Goal: Task Accomplishment & Management: Manage account settings

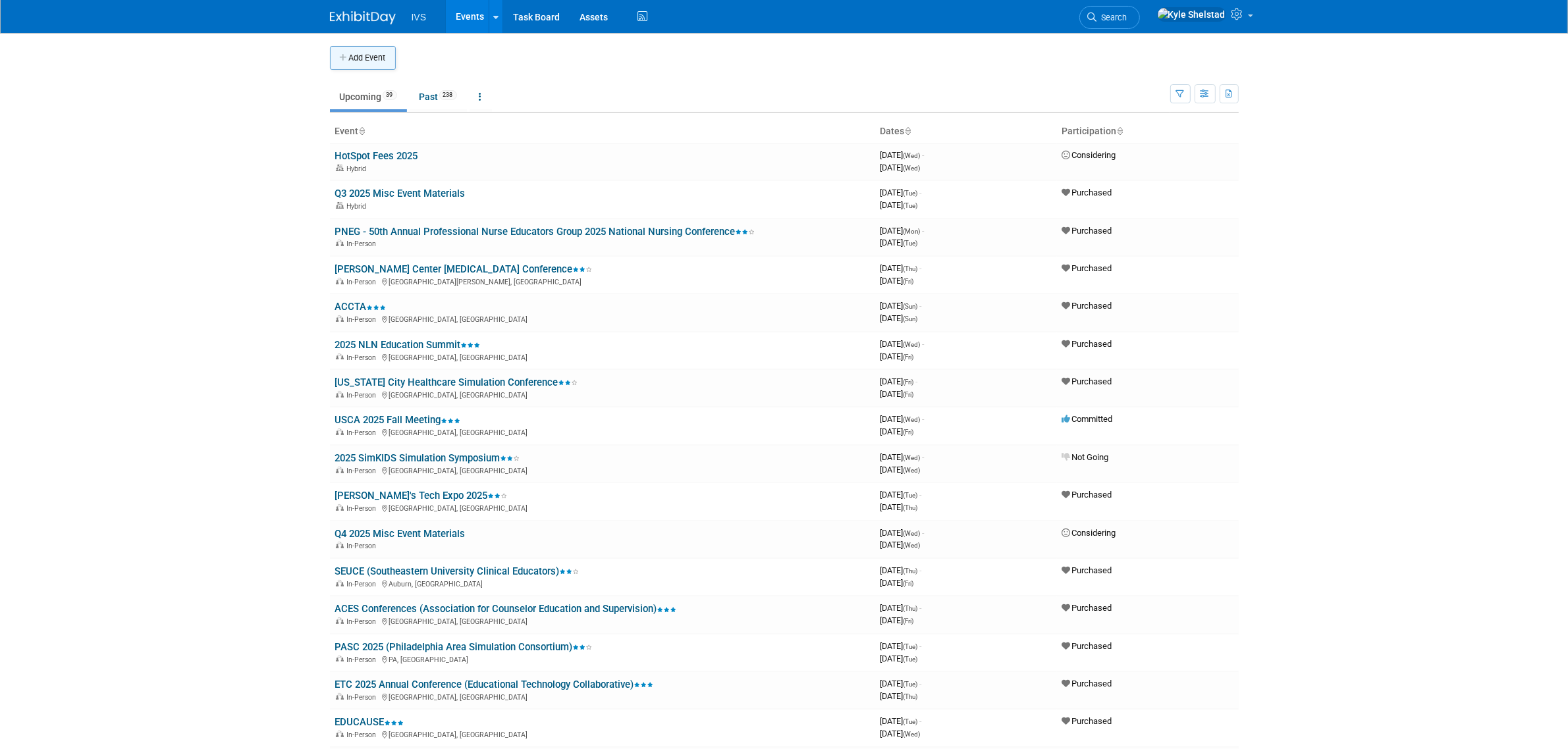
click at [377, 55] on button "Add Event" at bounding box center [363, 57] width 66 height 23
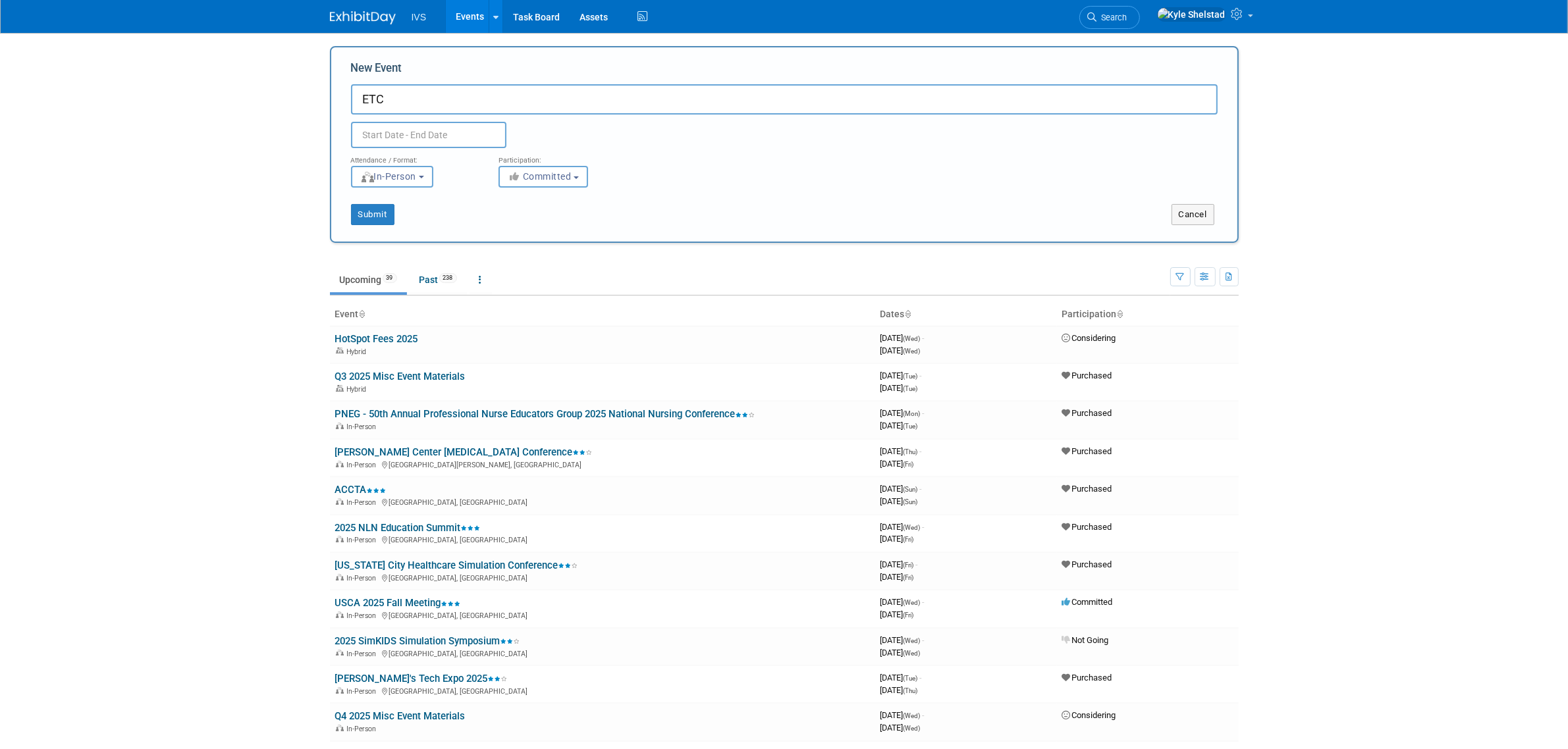
click at [555, 103] on input "ETC" at bounding box center [784, 99] width 866 height 30
type input "ETC Regional - [GEOGRAPHIC_DATA]"
click at [400, 132] on input "text" at bounding box center [429, 134] width 156 height 26
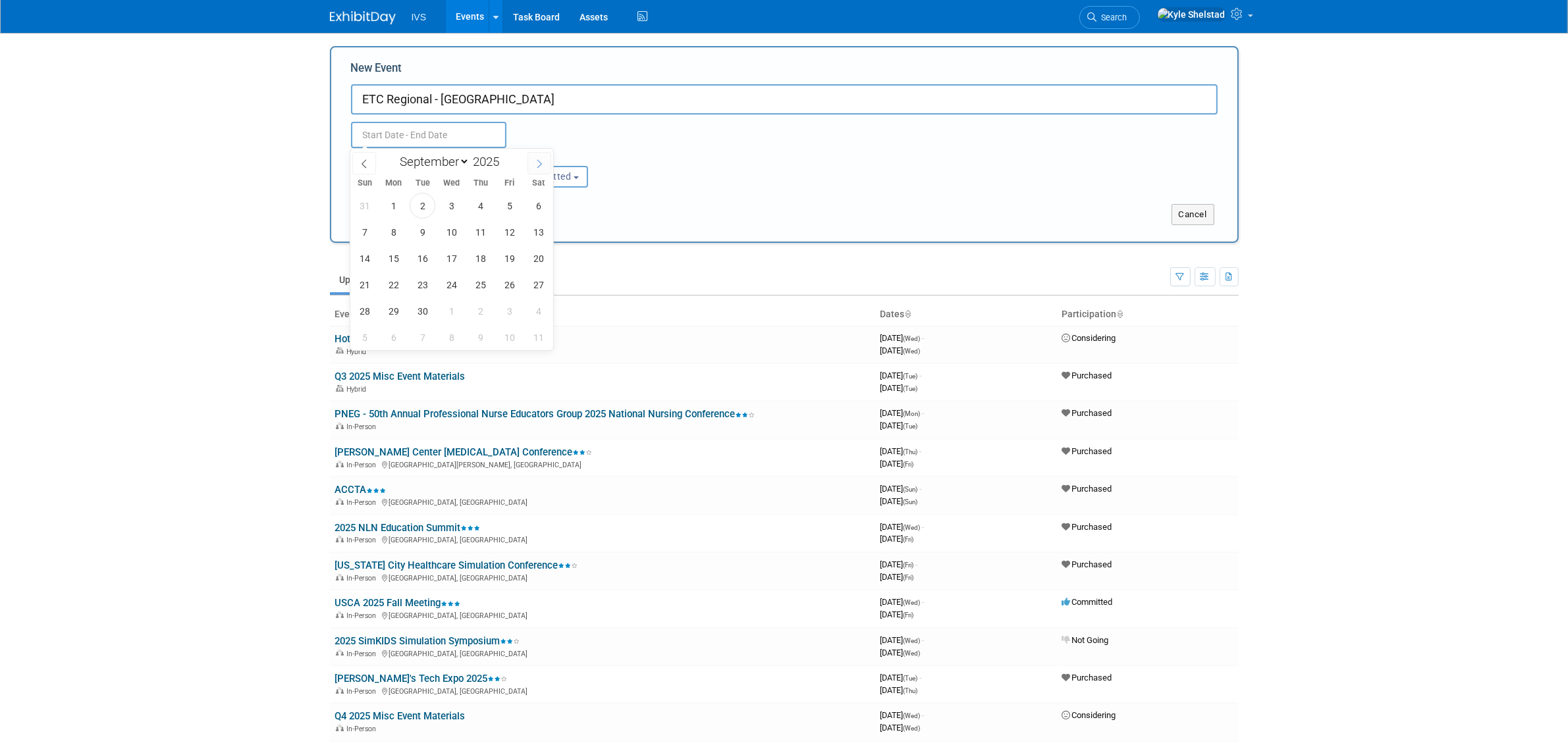
click at [532, 161] on span at bounding box center [539, 163] width 23 height 22
click at [532, 162] on span at bounding box center [539, 163] width 23 height 22
select select "10"
click at [449, 231] on span "5" at bounding box center [451, 232] width 26 height 26
click at [484, 230] on span "6" at bounding box center [480, 232] width 26 height 26
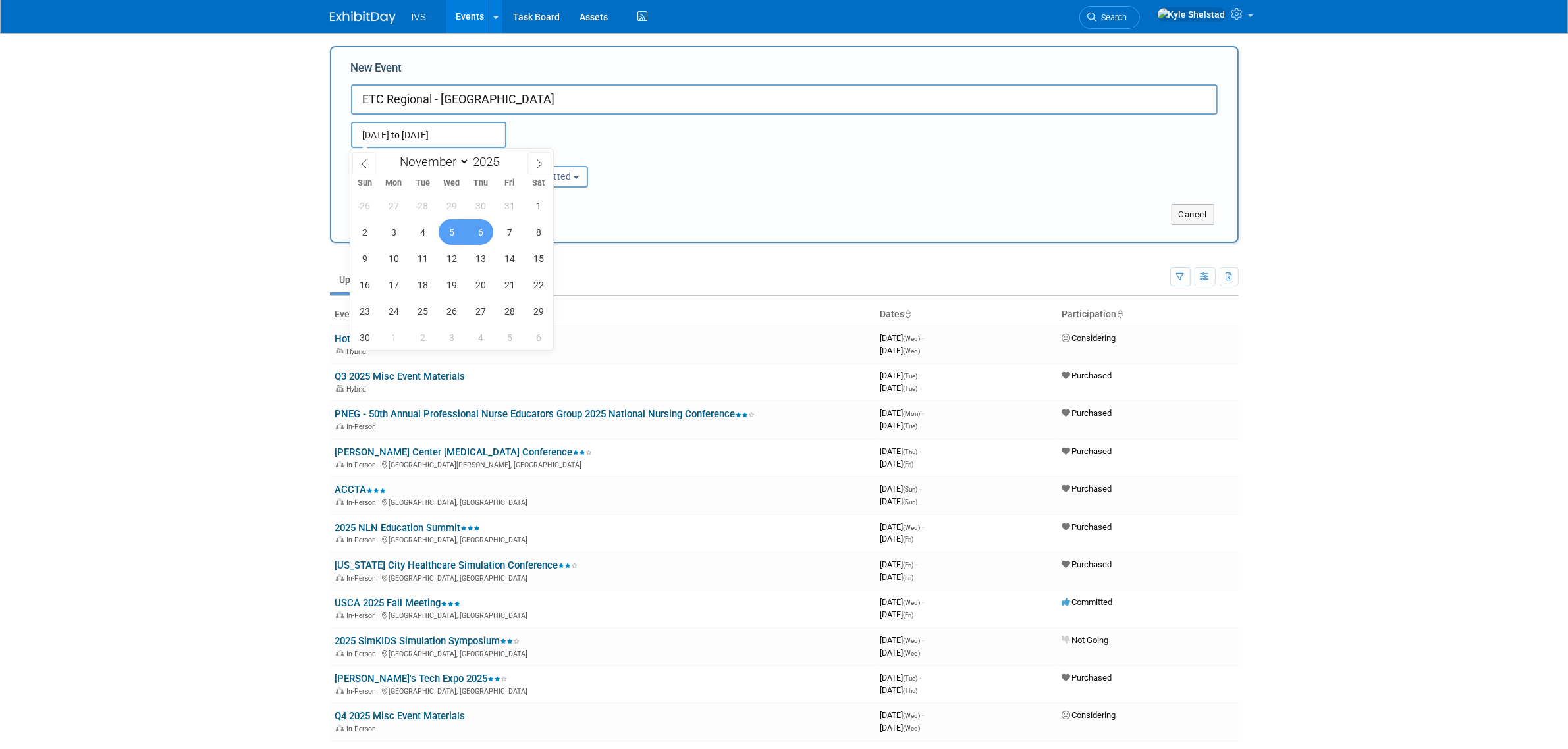
type input "Nov 5, 2025 to Nov 6, 2025"
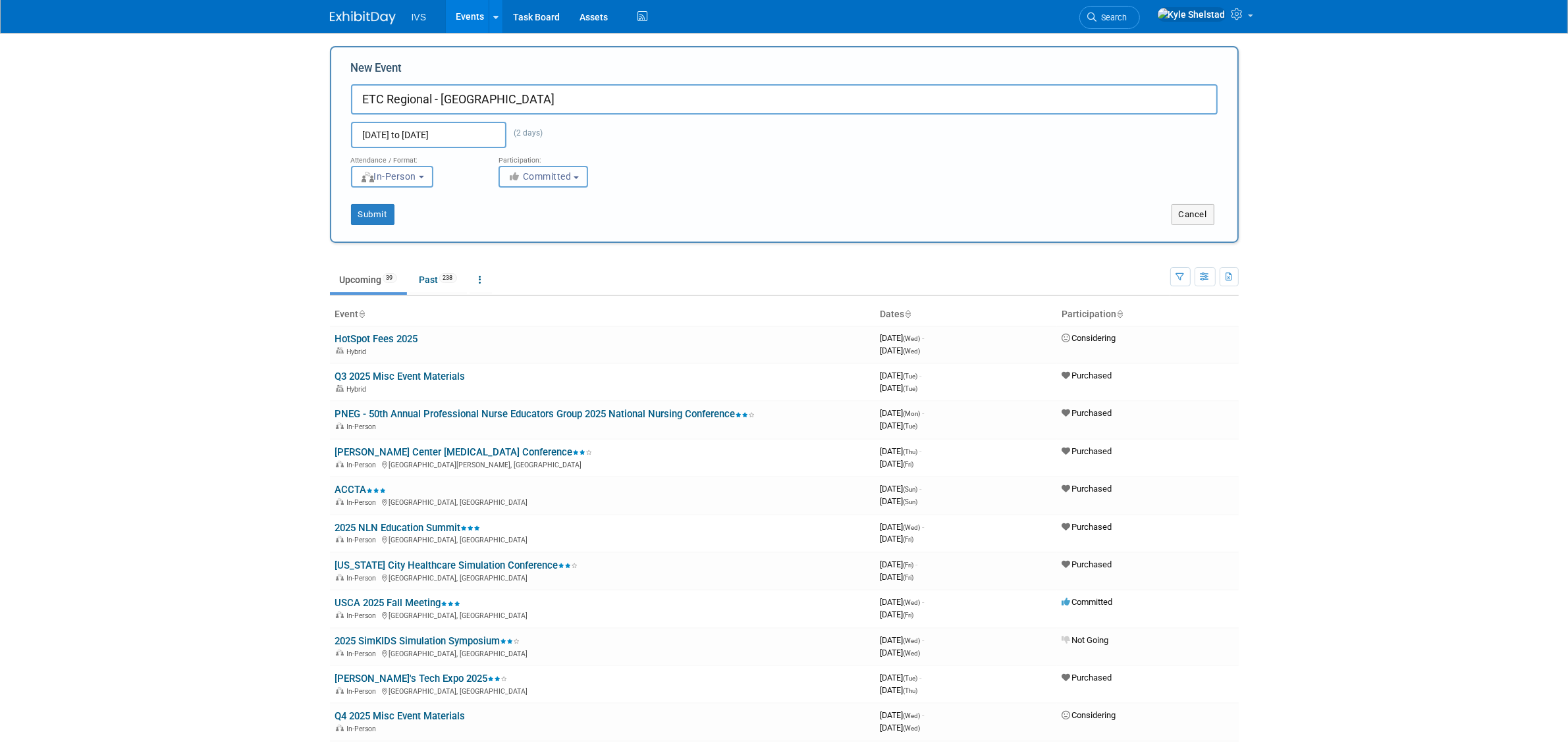
click at [554, 178] on span "Committed" at bounding box center [539, 176] width 64 height 11
click at [557, 252] on label "Purchased" at bounding box center [566, 249] width 121 height 17
click at [511, 252] on input "Purchased" at bounding box center [507, 250] width 9 height 9
select select "101"
click at [377, 210] on button "Submit" at bounding box center [372, 215] width 44 height 21
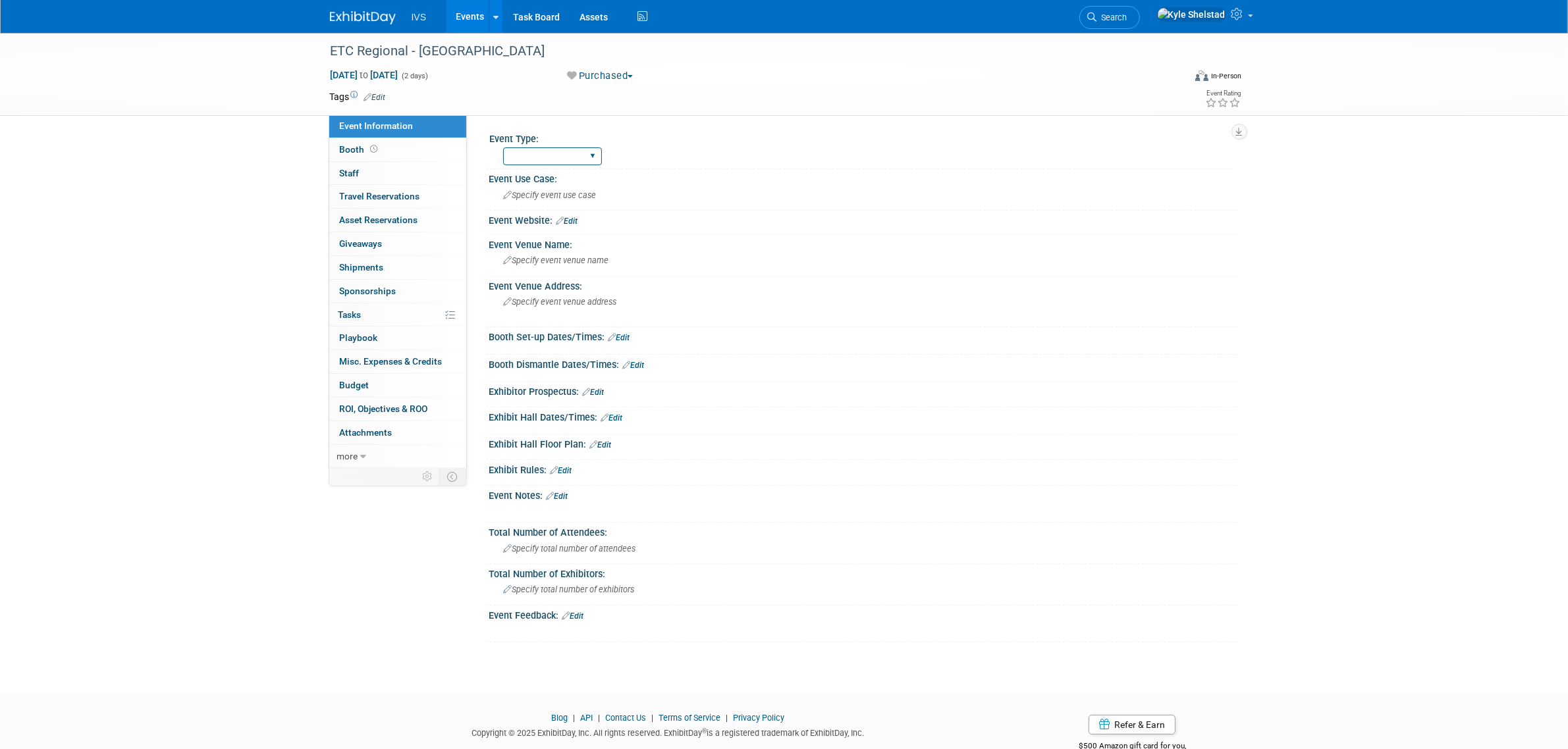
click at [567, 160] on select "National Regional Sponsorship" at bounding box center [552, 157] width 98 height 18
select select "Regional"
click at [503, 148] on select "National Regional Sponsorship" at bounding box center [552, 157] width 98 height 18
click at [1223, 100] on icon at bounding box center [1222, 103] width 12 height 9
click at [568, 255] on span "Specify event venue name" at bounding box center [557, 260] width 106 height 10
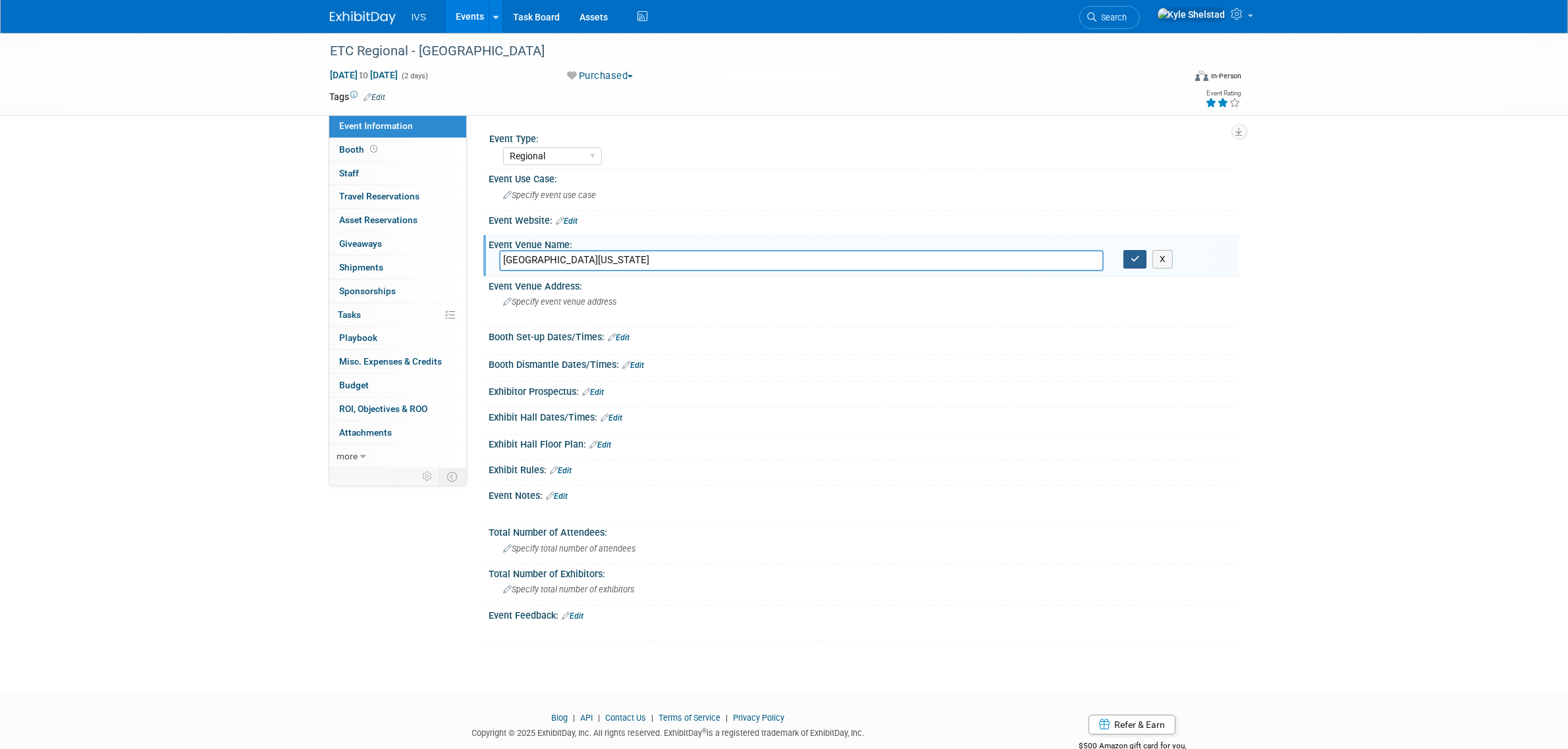
type input "University of Wisconsin - Milwaukee"
click at [1126, 255] on button "button" at bounding box center [1135, 260] width 23 height 19
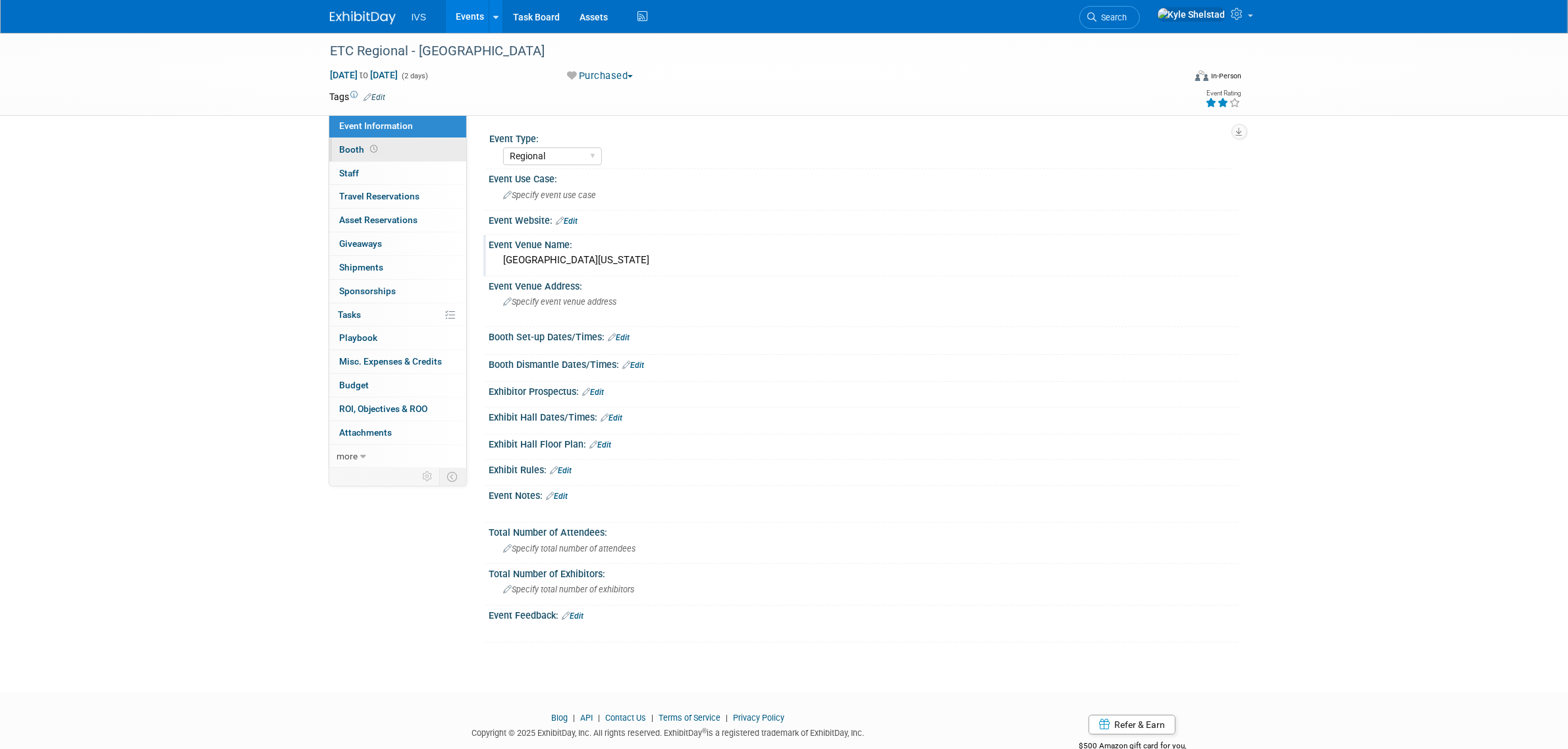
click at [422, 153] on link "Booth" at bounding box center [397, 149] width 137 height 23
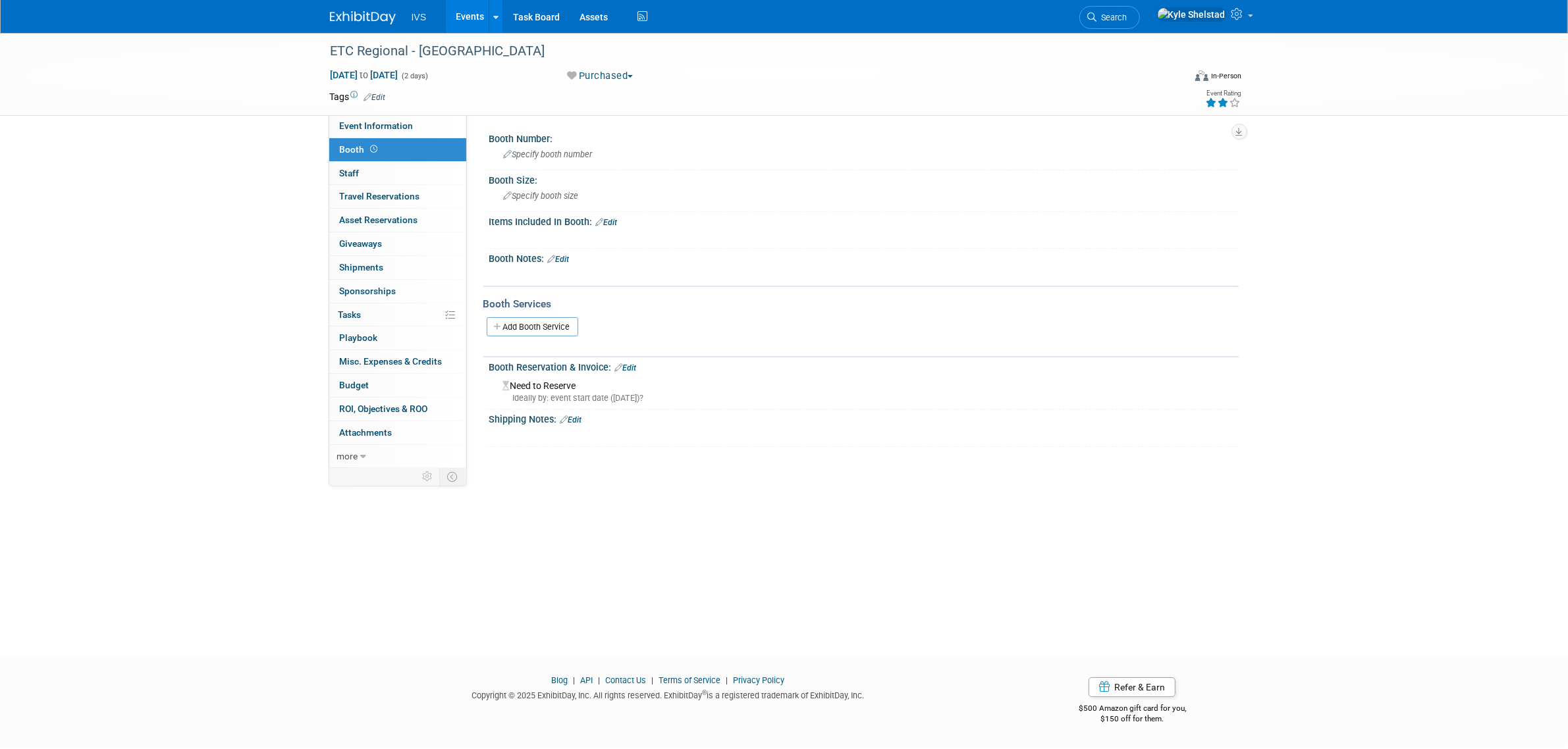
click at [632, 363] on link "Edit" at bounding box center [626, 368] width 21 height 9
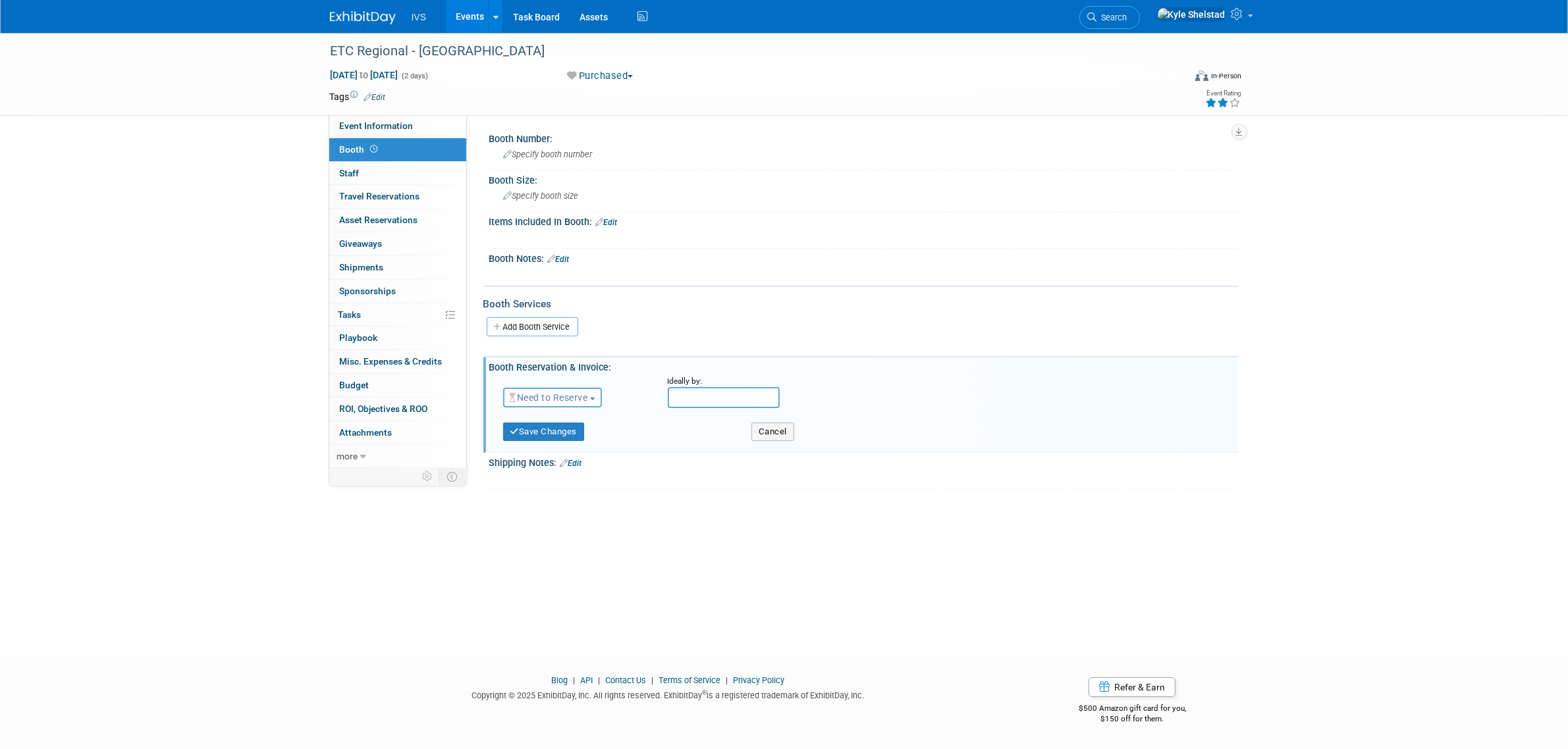
click at [577, 392] on span "Need to Reserve" at bounding box center [549, 397] width 79 height 11
click at [580, 431] on link "Reserved" at bounding box center [574, 438] width 141 height 19
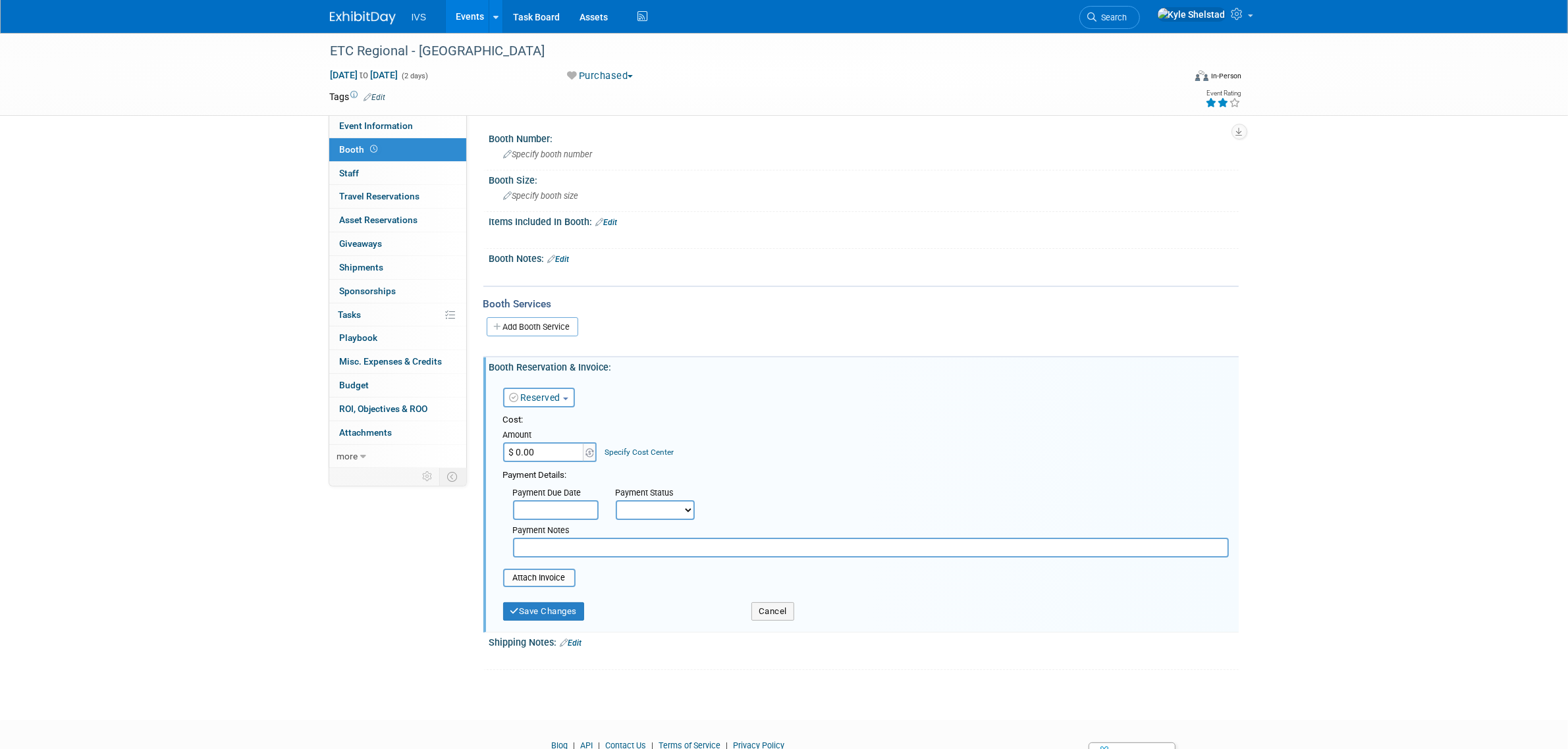
click at [540, 449] on input "$ 0.00" at bounding box center [544, 452] width 82 height 20
type input "$ 1,500.00"
click at [541, 604] on button "Save Changes" at bounding box center [543, 611] width 81 height 19
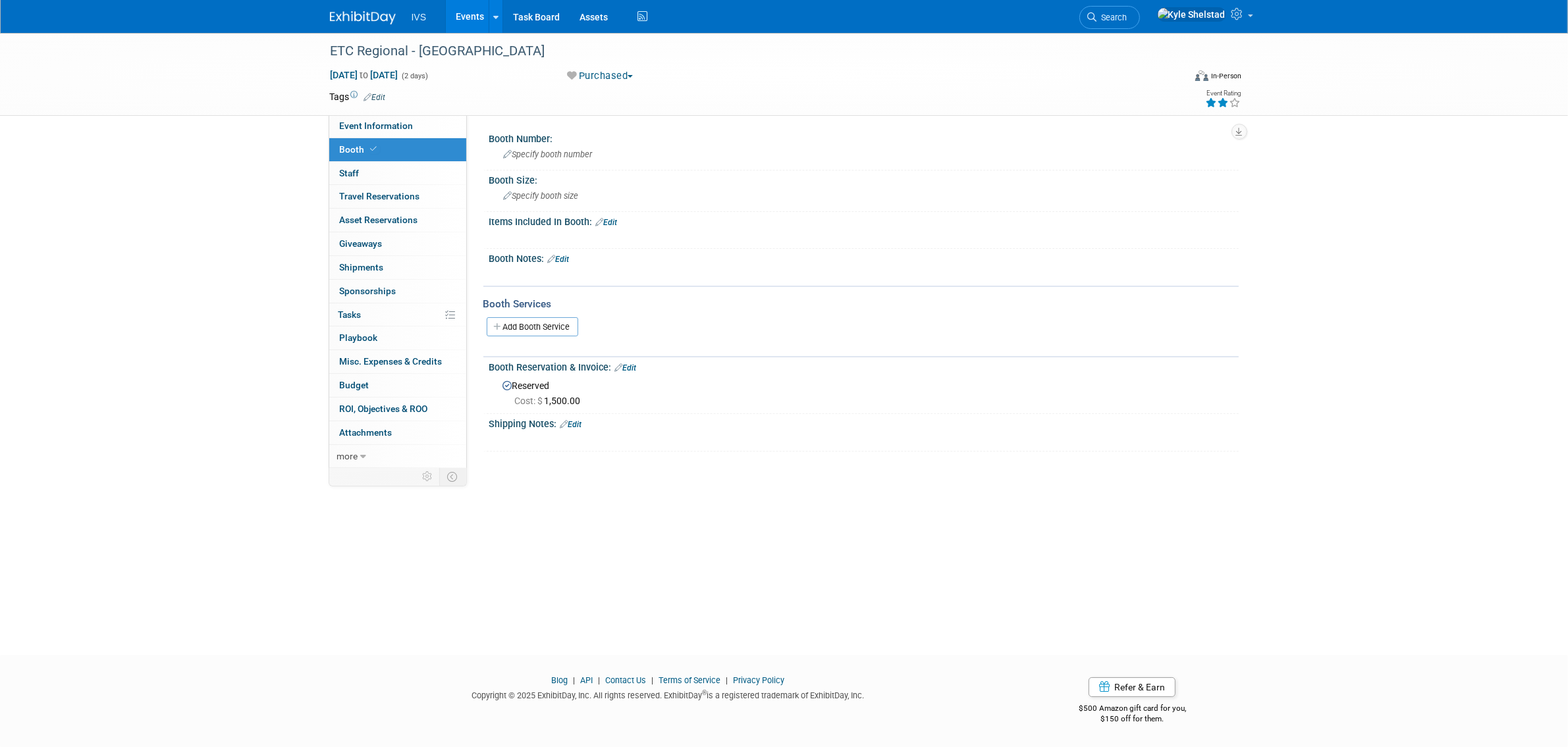
click at [465, 13] on link "Events" at bounding box center [470, 16] width 48 height 33
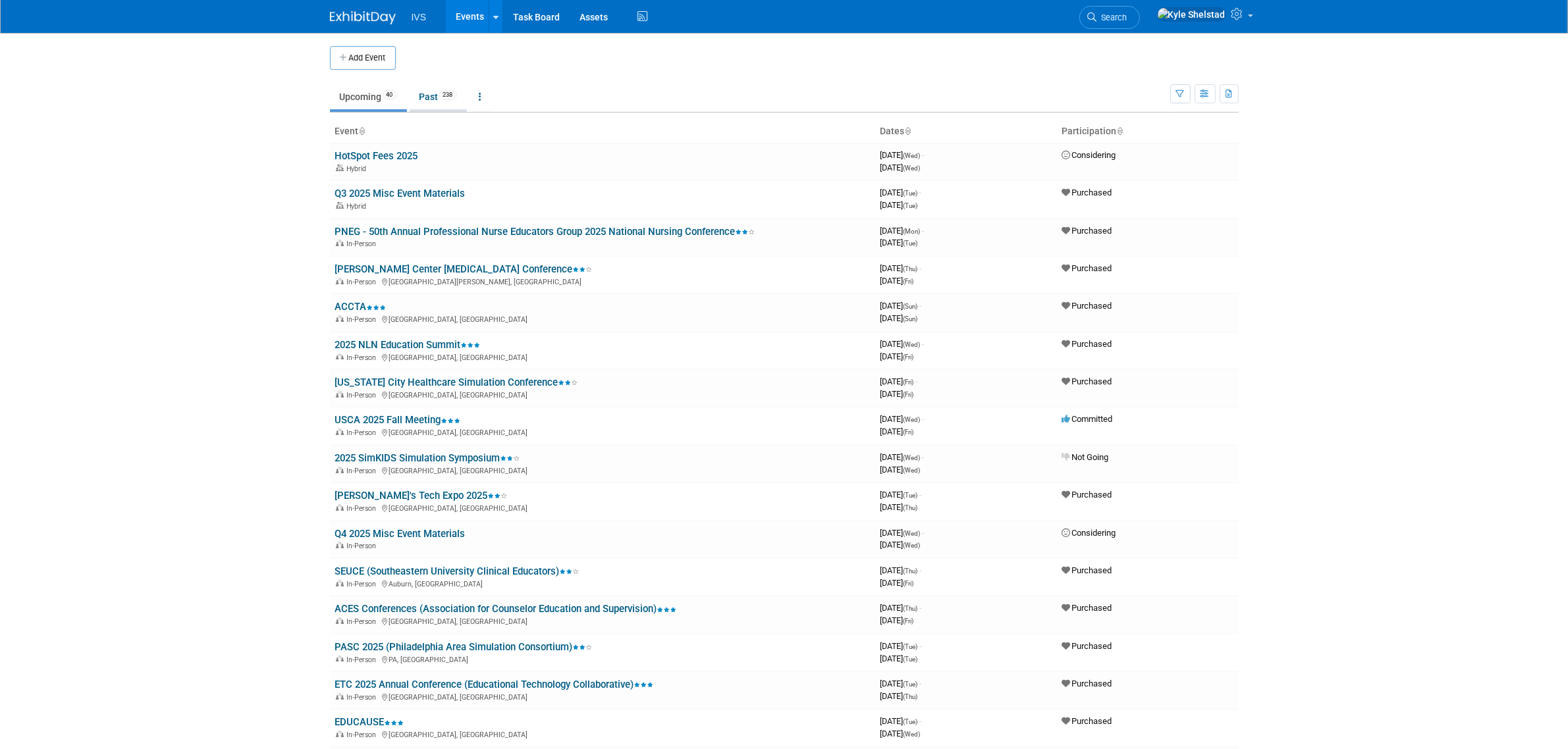
click at [431, 98] on link "Past 238" at bounding box center [439, 97] width 57 height 25
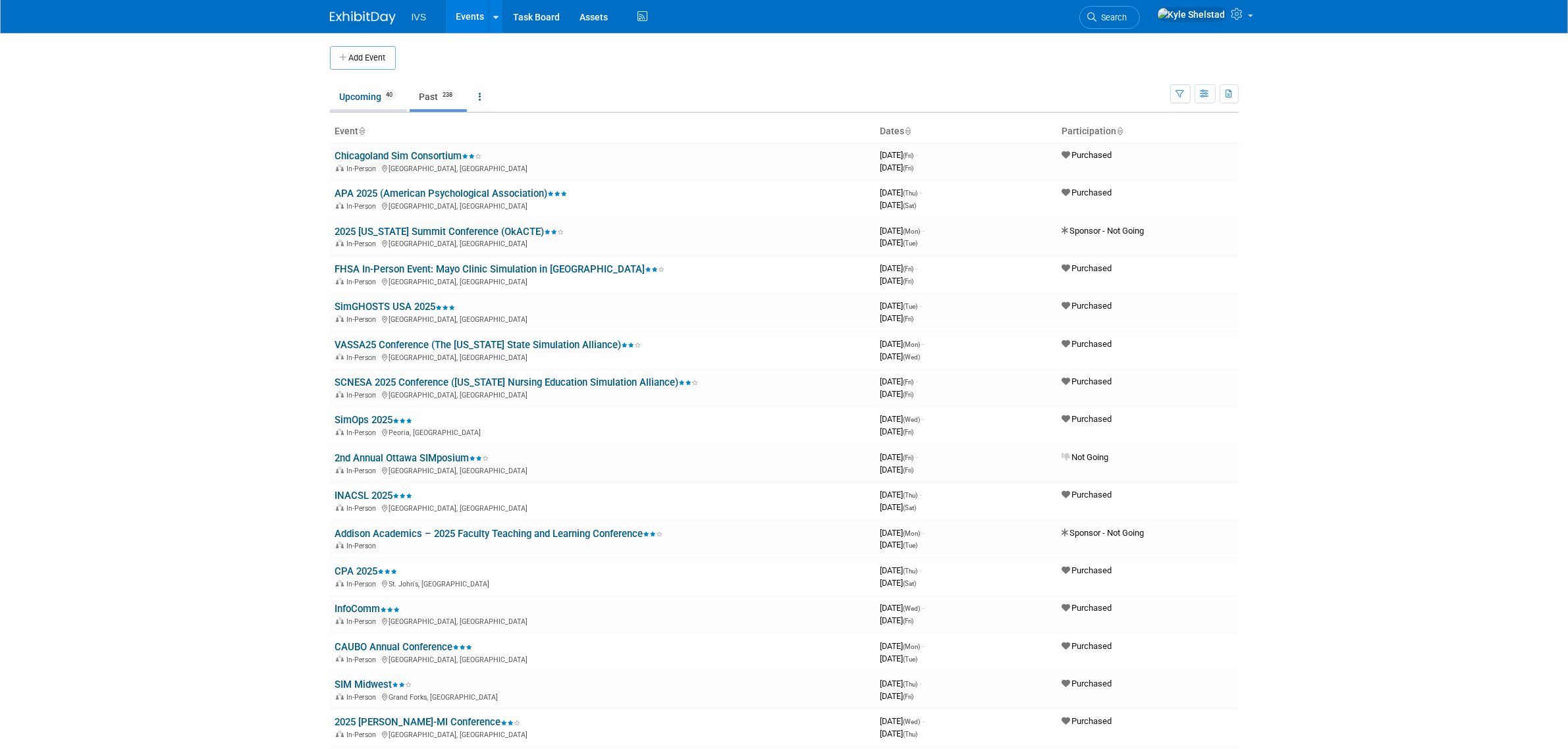
click at [386, 88] on link "Upcoming 40" at bounding box center [369, 97] width 77 height 25
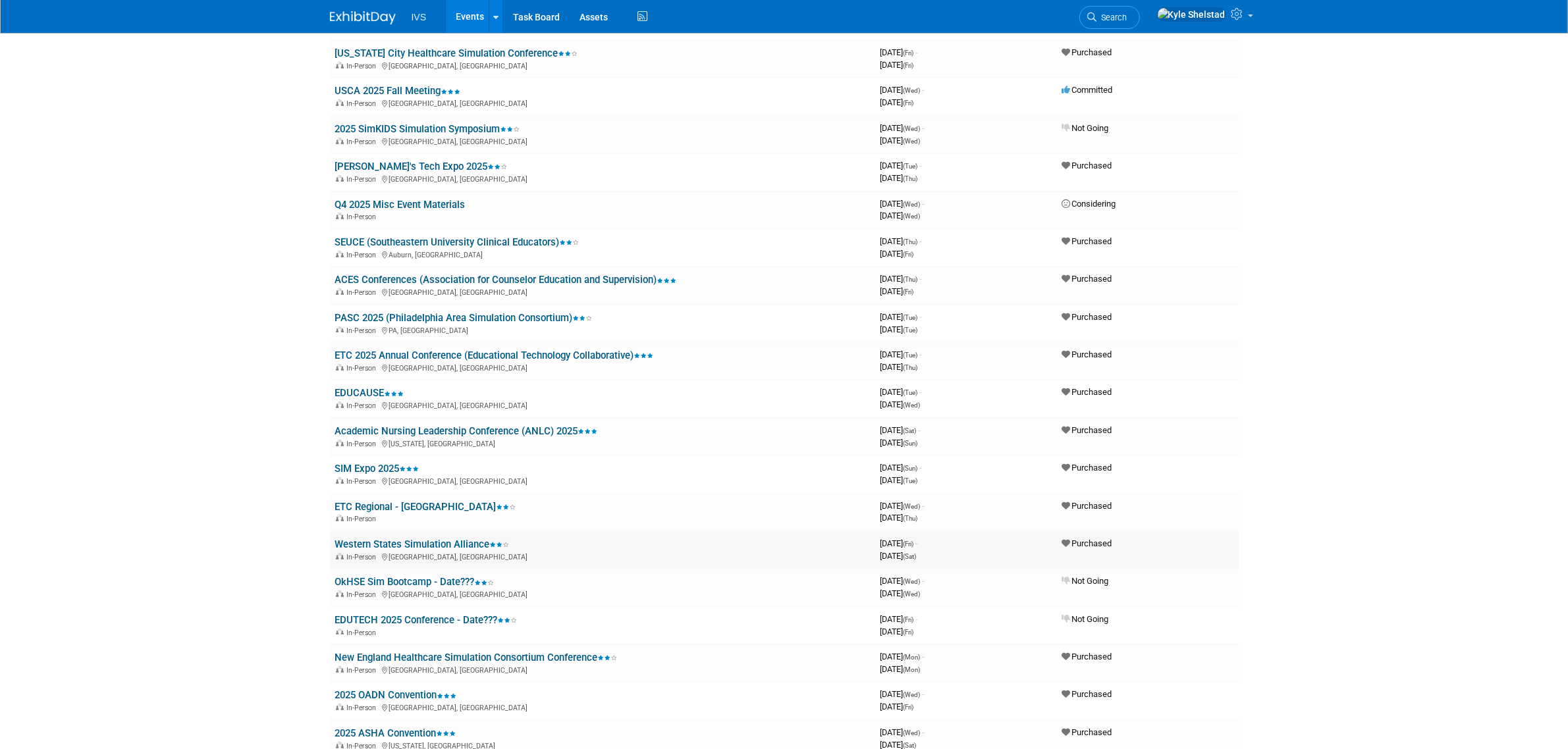
scroll to position [494, 0]
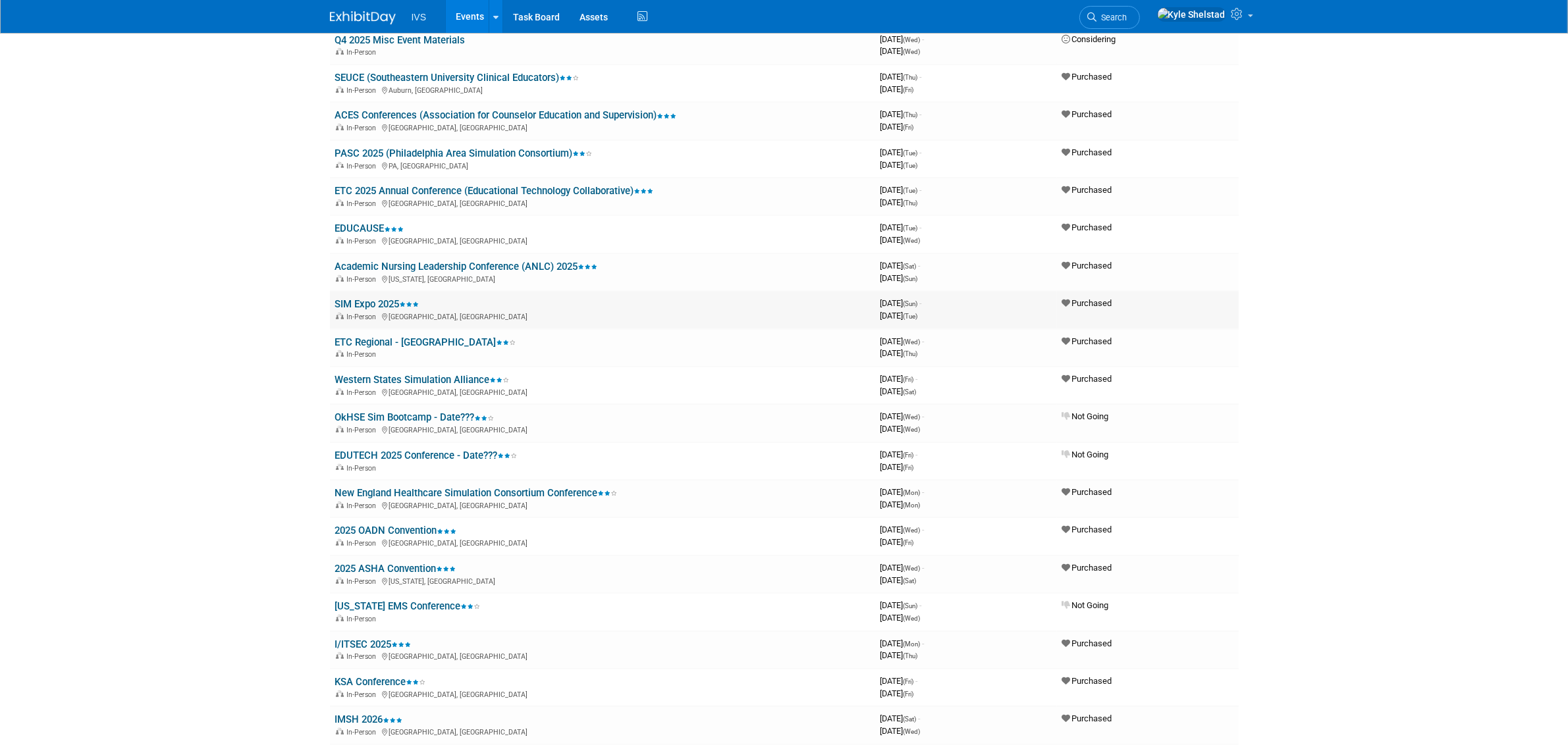
click at [384, 298] on link "SIM Expo 2025" at bounding box center [377, 303] width 84 height 12
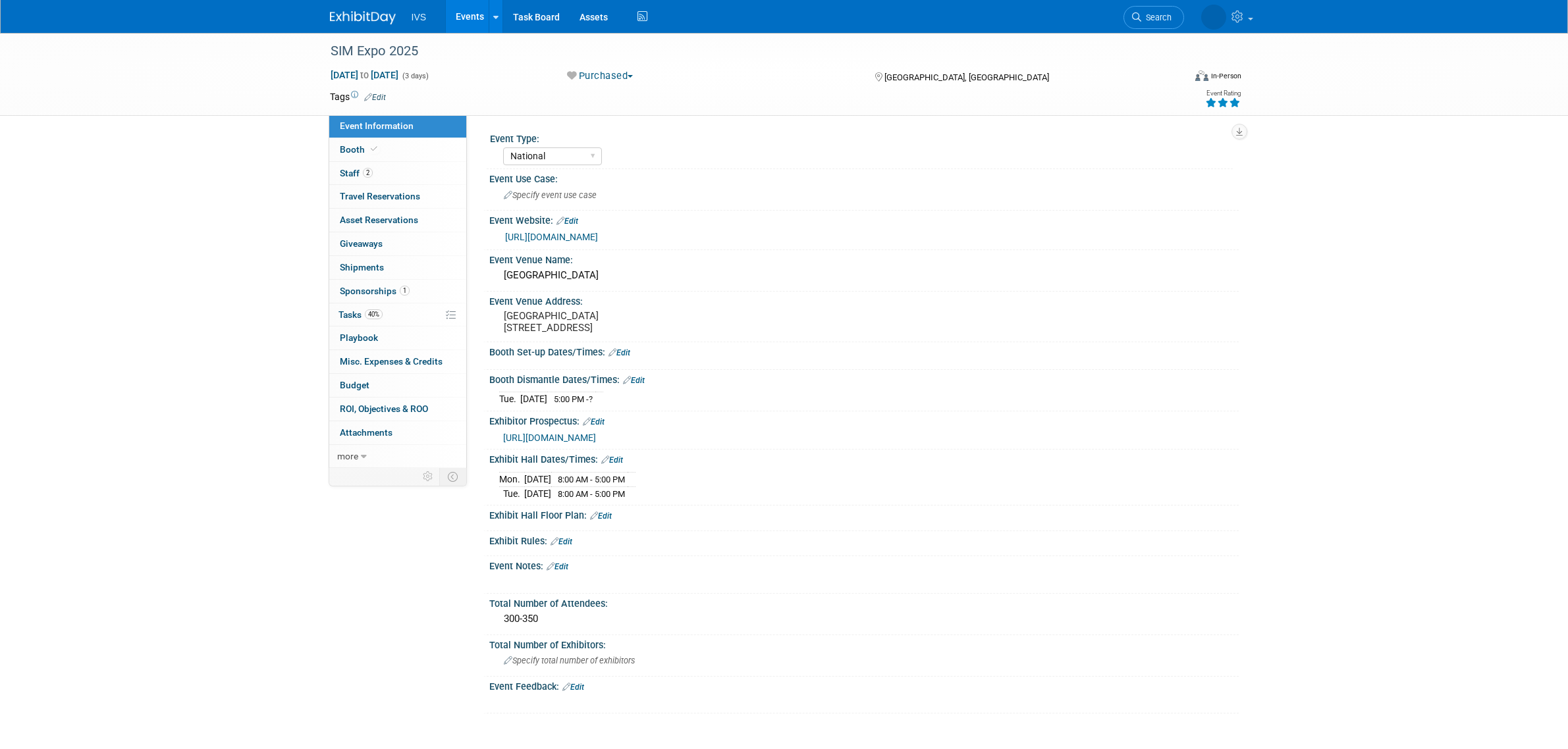
select select "National"
click at [606, 311] on pre "[GEOGRAPHIC_DATA] [STREET_ADDRESS]" at bounding box center [645, 321] width 283 height 23
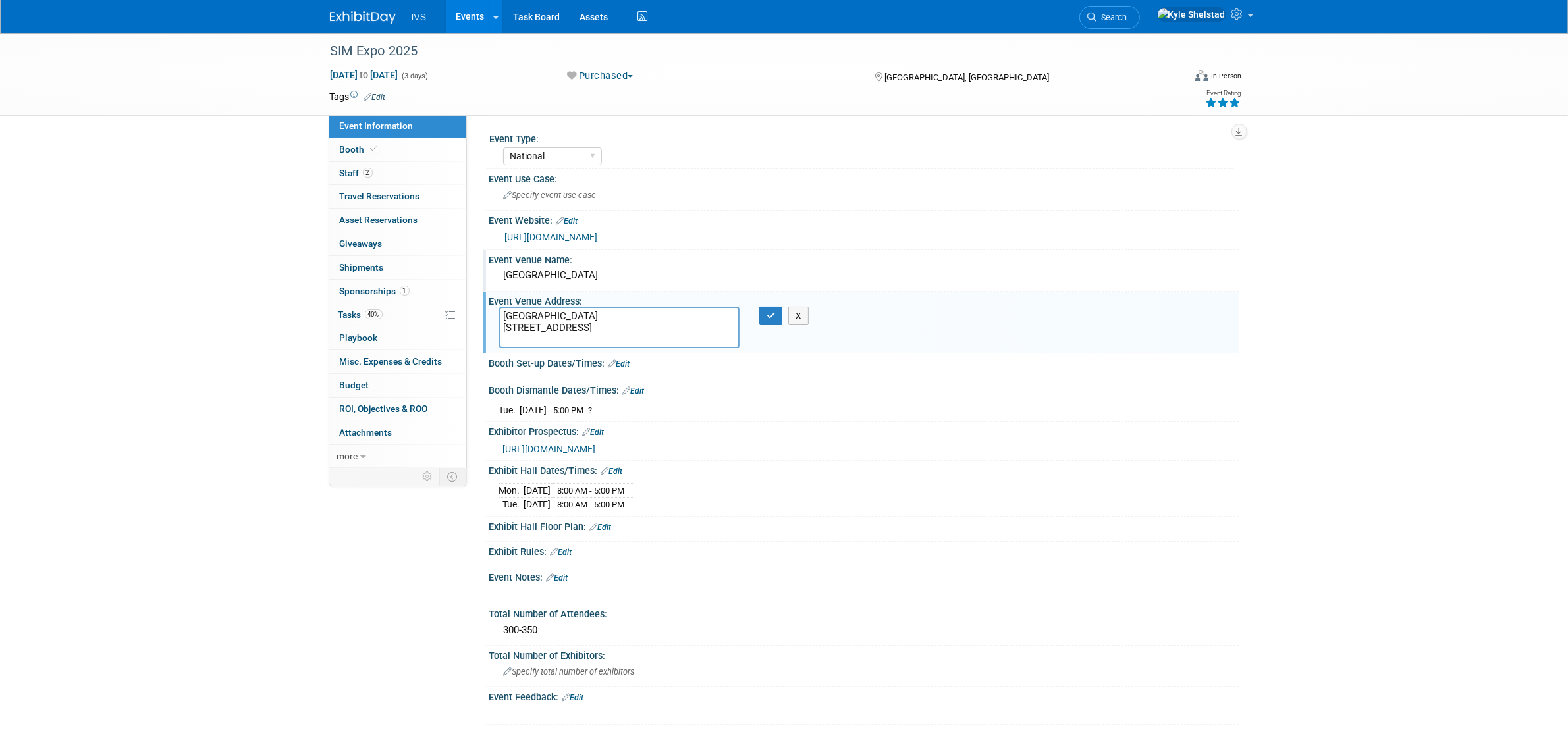
click at [653, 264] on div "Event Venue Name:" at bounding box center [864, 259] width 749 height 16
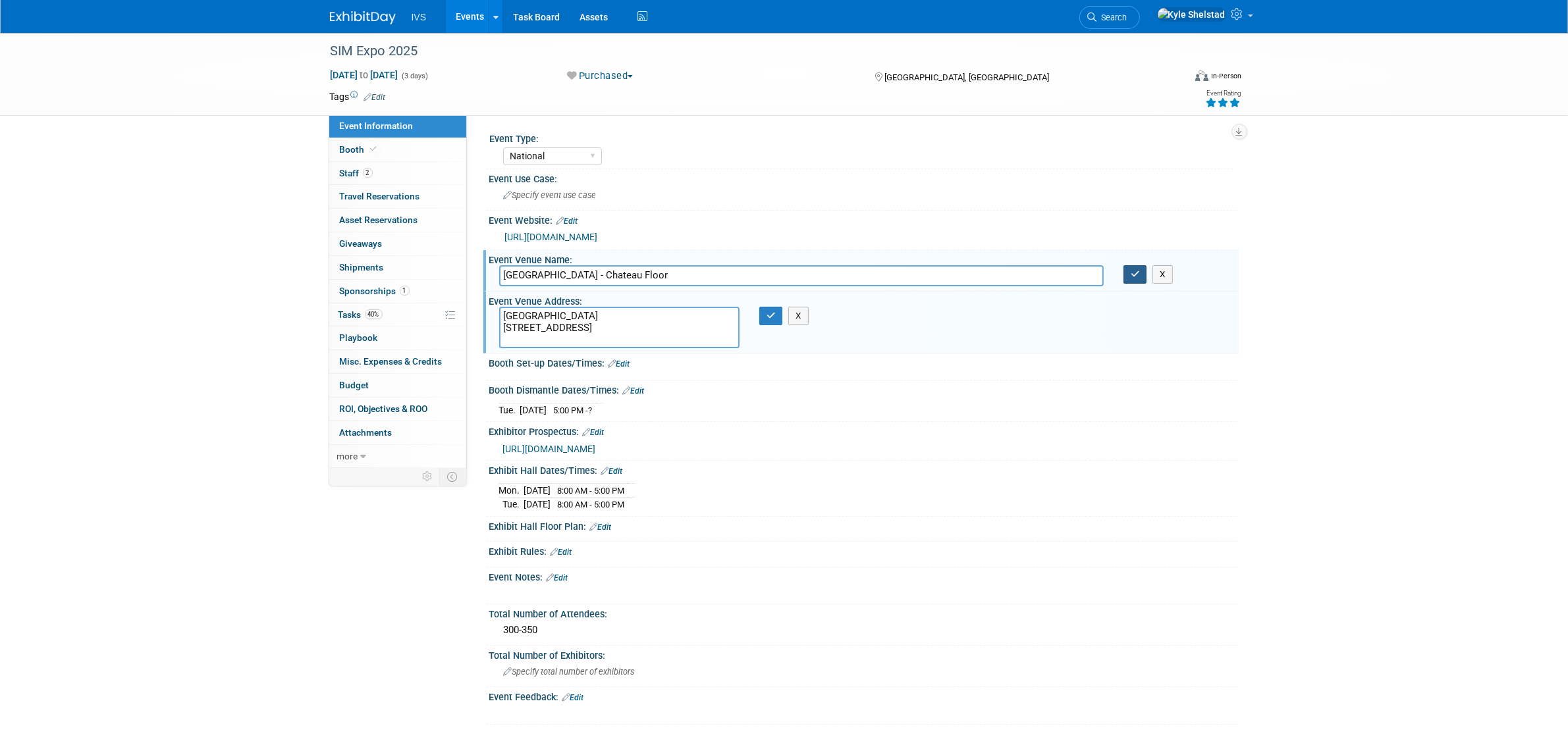
type input "[GEOGRAPHIC_DATA] - Chateau Floor"
click at [1127, 278] on button "button" at bounding box center [1135, 274] width 23 height 19
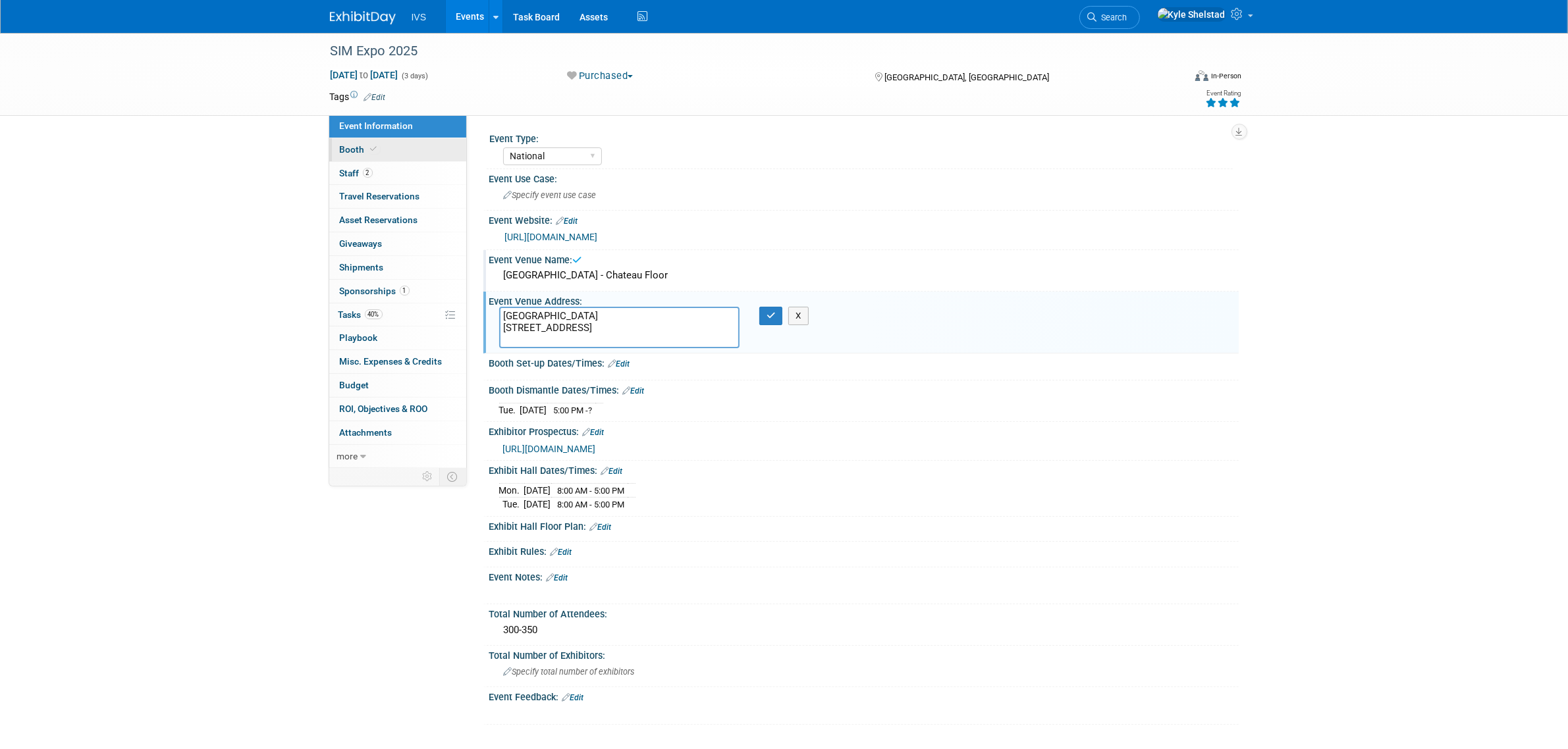
click at [386, 146] on link "Booth" at bounding box center [397, 149] width 137 height 23
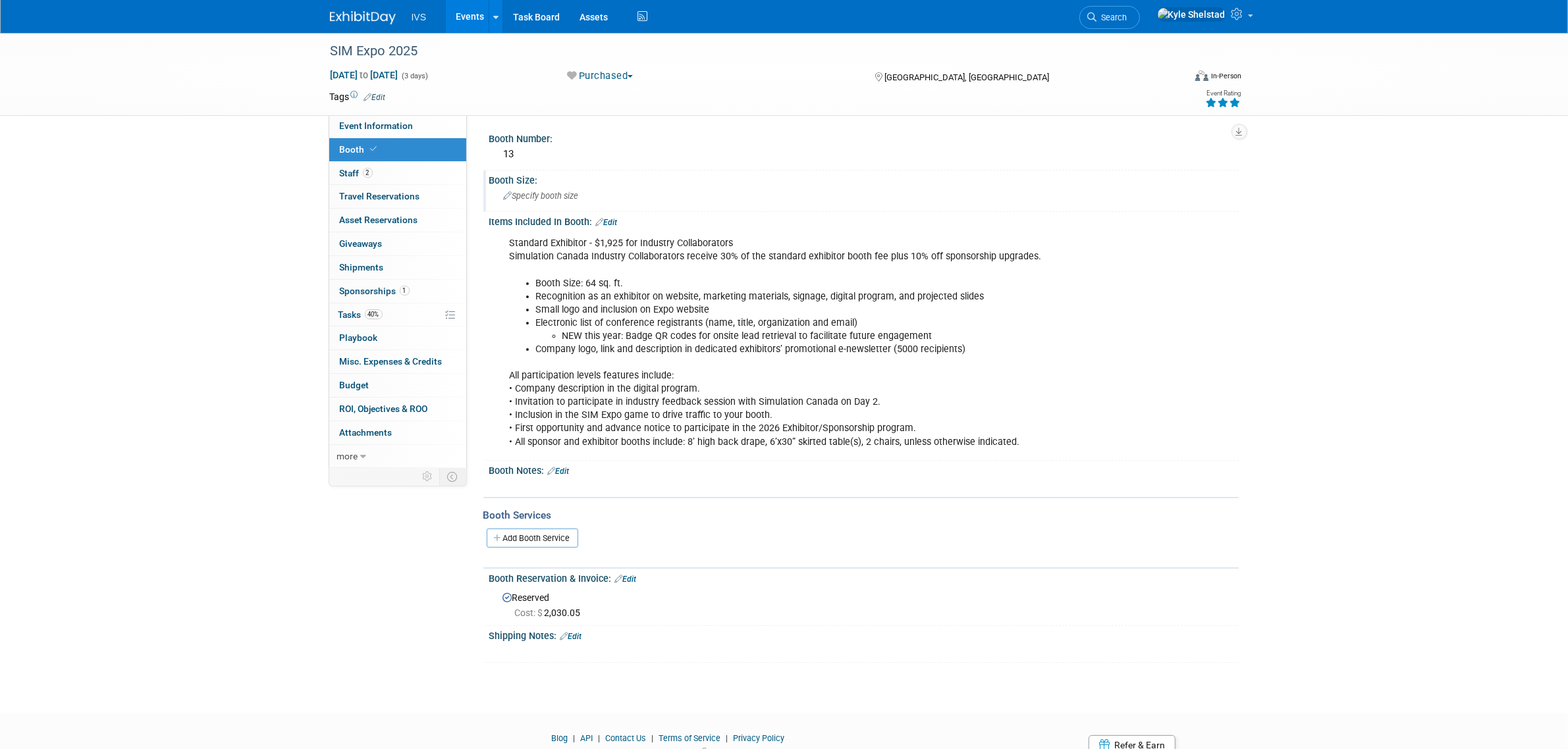
click at [735, 195] on div "Specify booth size" at bounding box center [864, 195] width 729 height 21
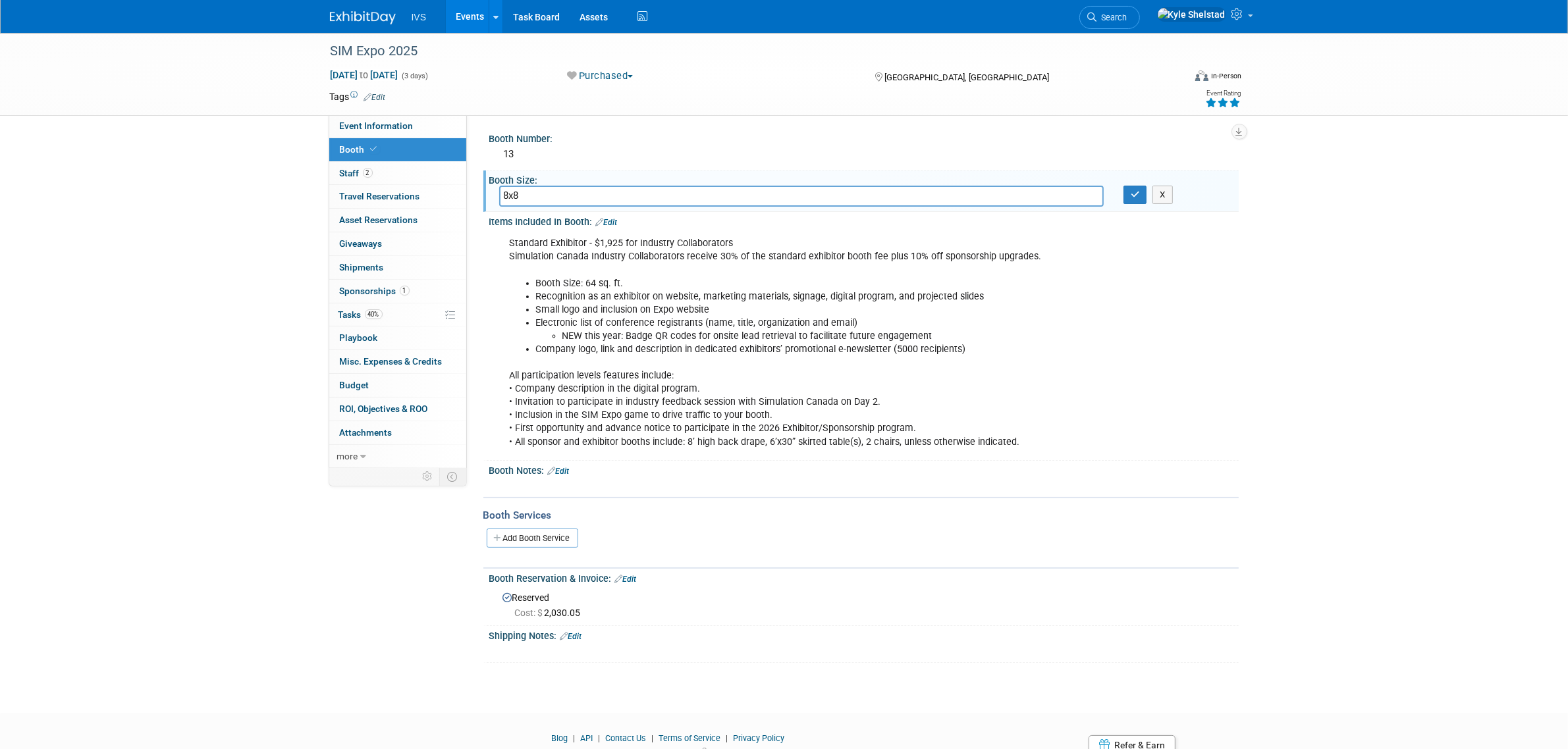
type input "8x8"
click at [1127, 196] on button "button" at bounding box center [1135, 194] width 23 height 19
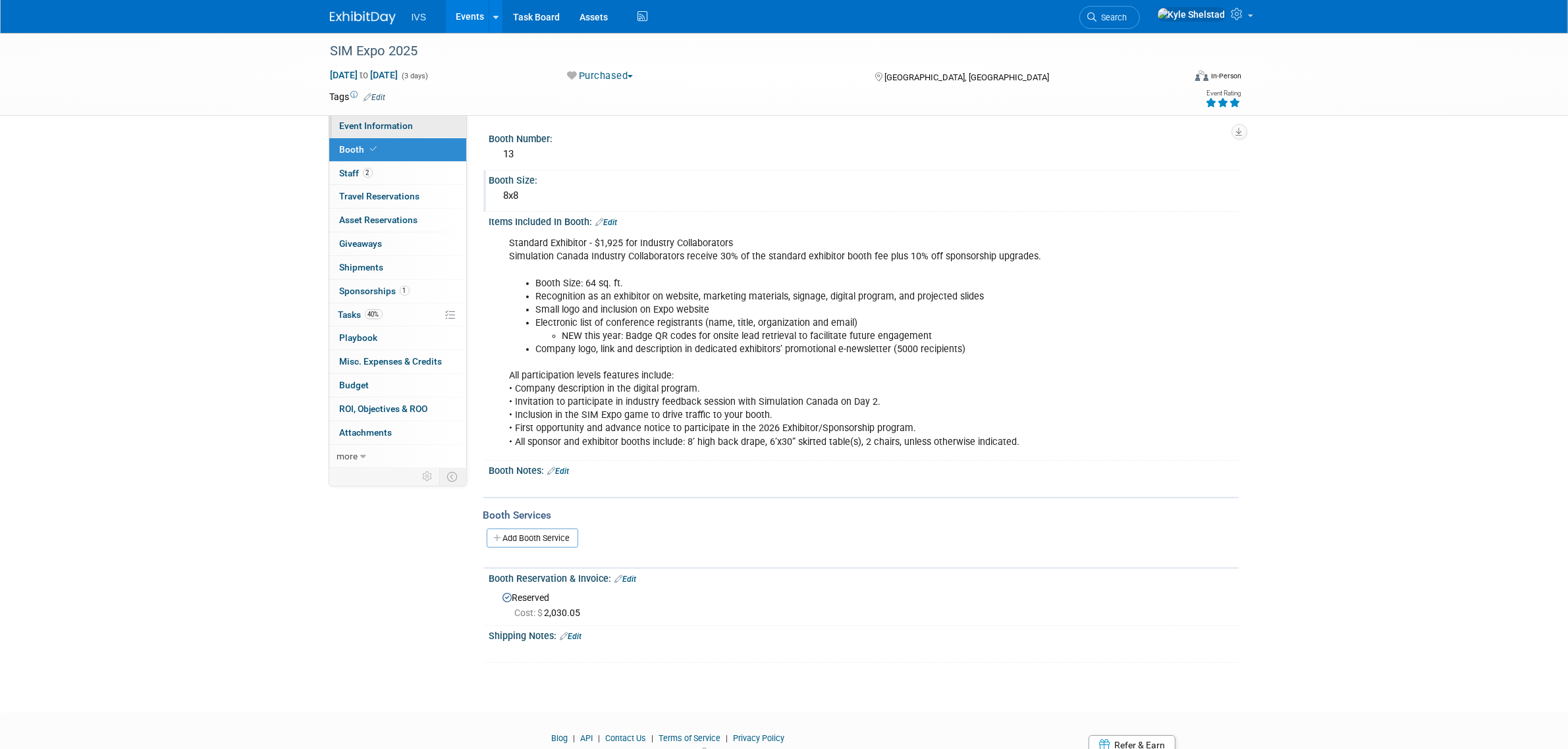
click at [413, 126] on link "Event Information" at bounding box center [397, 126] width 137 height 23
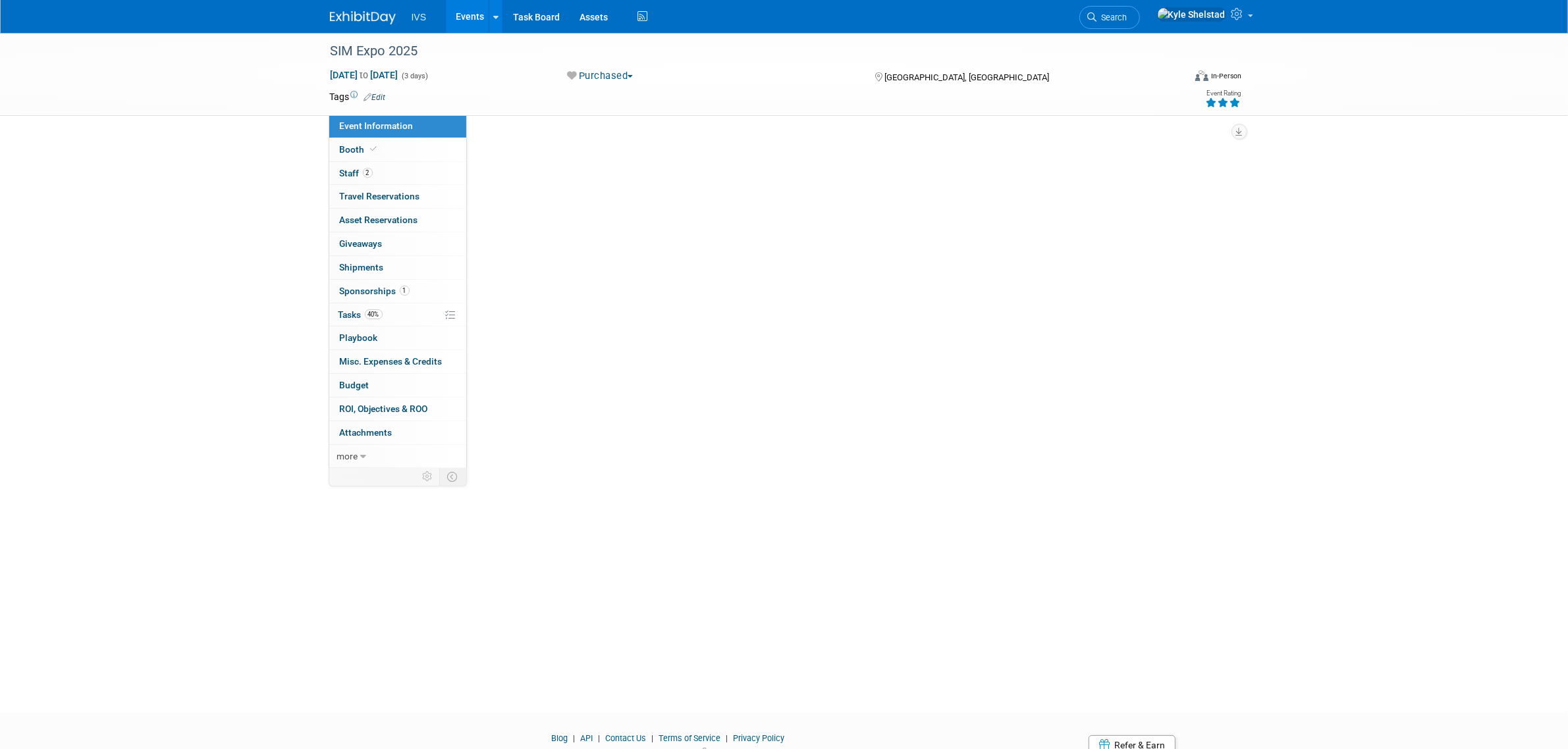
select select "National"
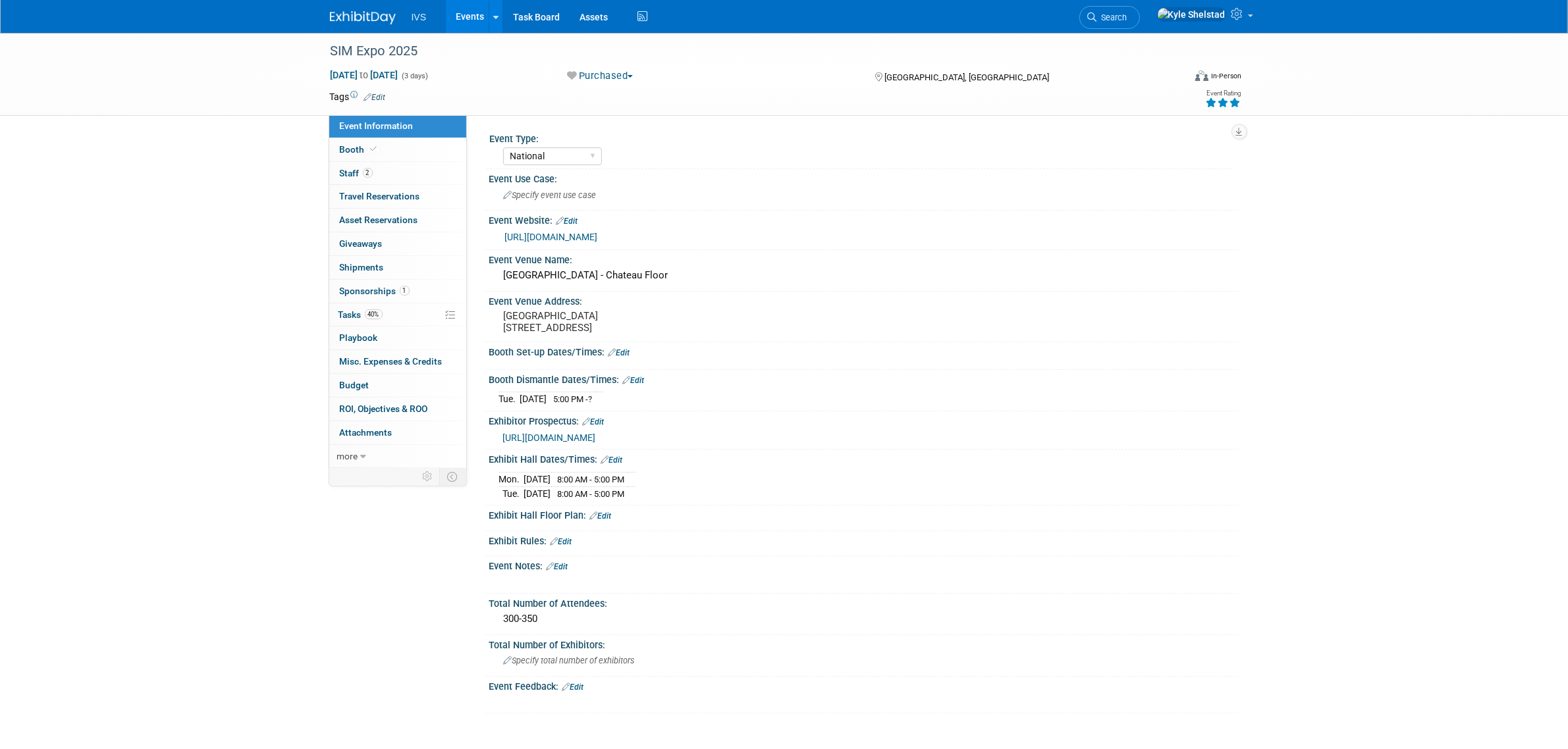
click at [621, 357] on link "Edit" at bounding box center [619, 353] width 21 height 9
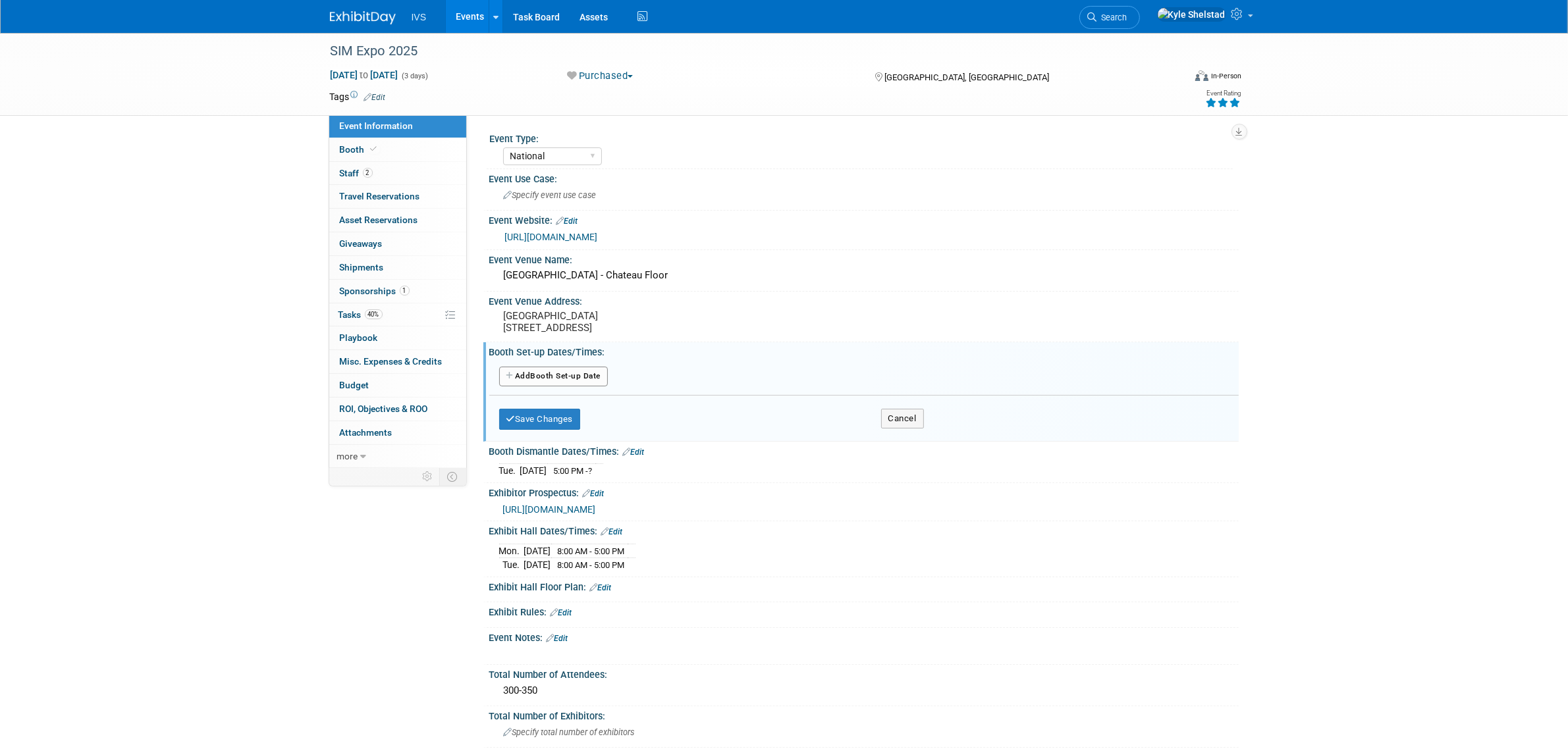
click at [579, 387] on button "Add Another Booth Set-up Date" at bounding box center [554, 377] width 109 height 20
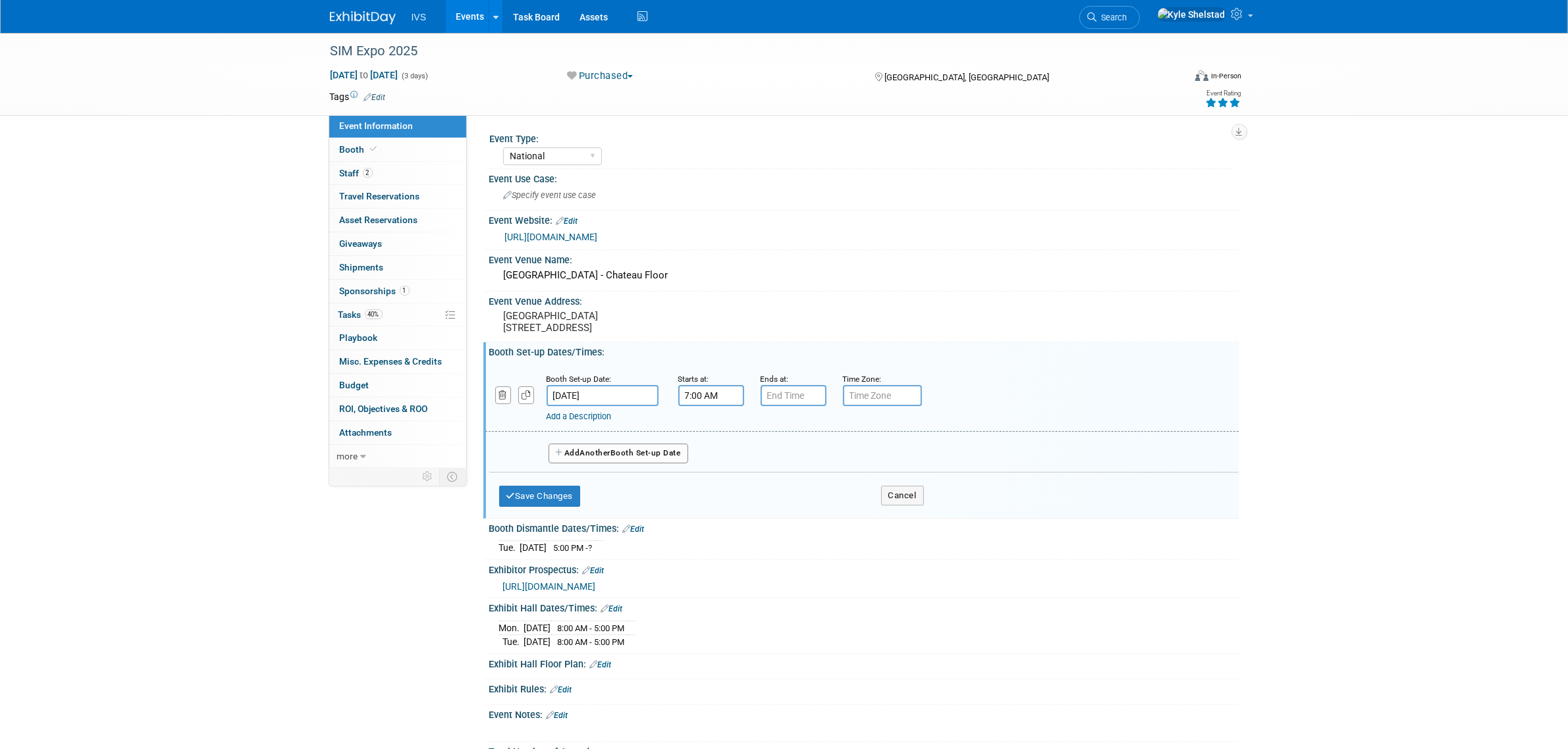
click at [710, 395] on input "7:00 AM" at bounding box center [712, 396] width 66 height 21
click at [709, 467] on span "07" at bounding box center [709, 455] width 25 height 23
click at [746, 467] on td "05" at bounding box center [744, 463] width 42 height 36
click at [812, 466] on button "AM" at bounding box center [823, 455] width 23 height 22
type input "5:00 PM"
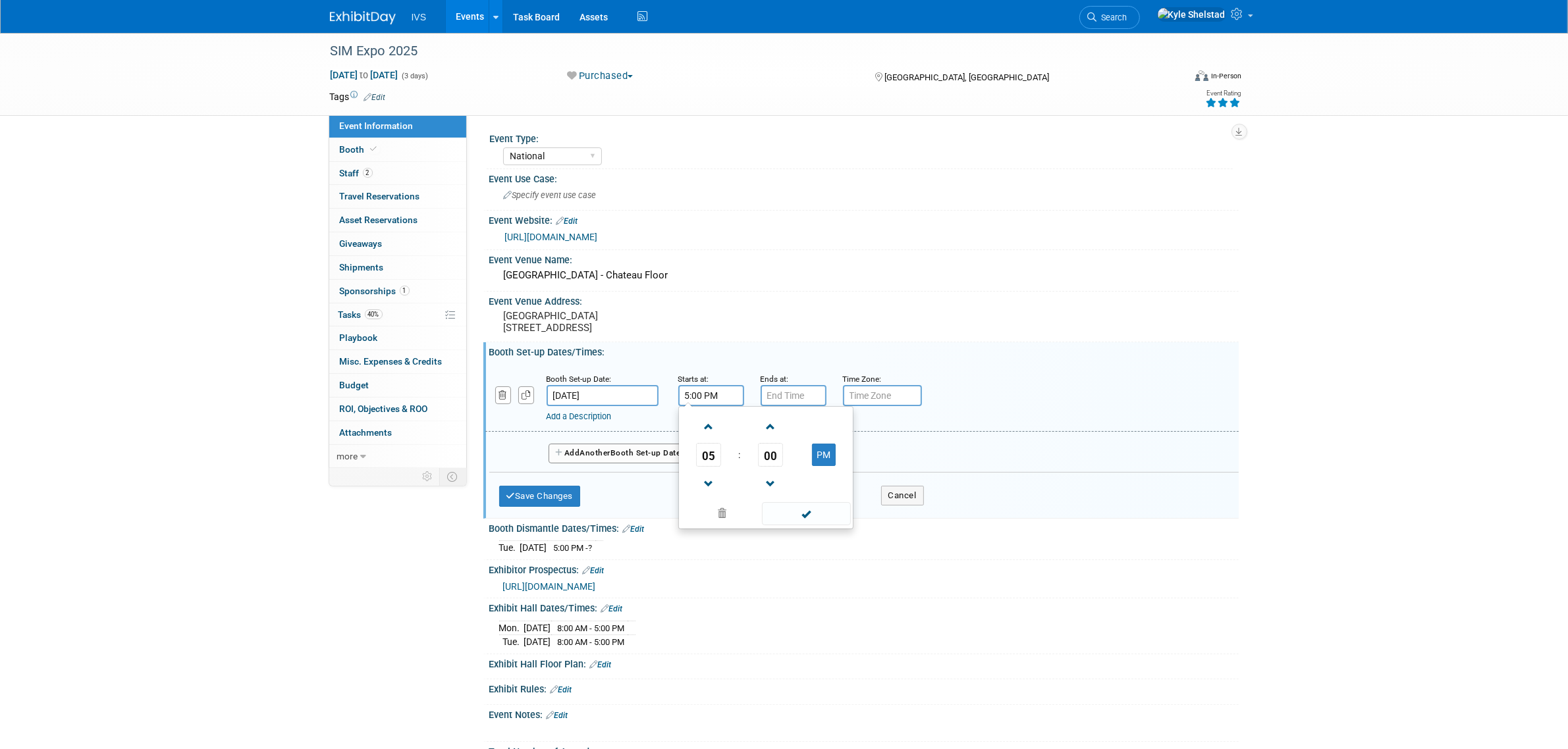
drag, startPoint x: 810, startPoint y: 529, endPoint x: 797, endPoint y: 476, distance: 54.6
click at [808, 525] on span at bounding box center [805, 514] width 89 height 23
click at [800, 406] on input "7:00 PM" at bounding box center [794, 396] width 66 height 21
click at [802, 466] on span "07" at bounding box center [791, 455] width 25 height 23
click at [780, 505] on td "08" at bounding box center [784, 498] width 42 height 36
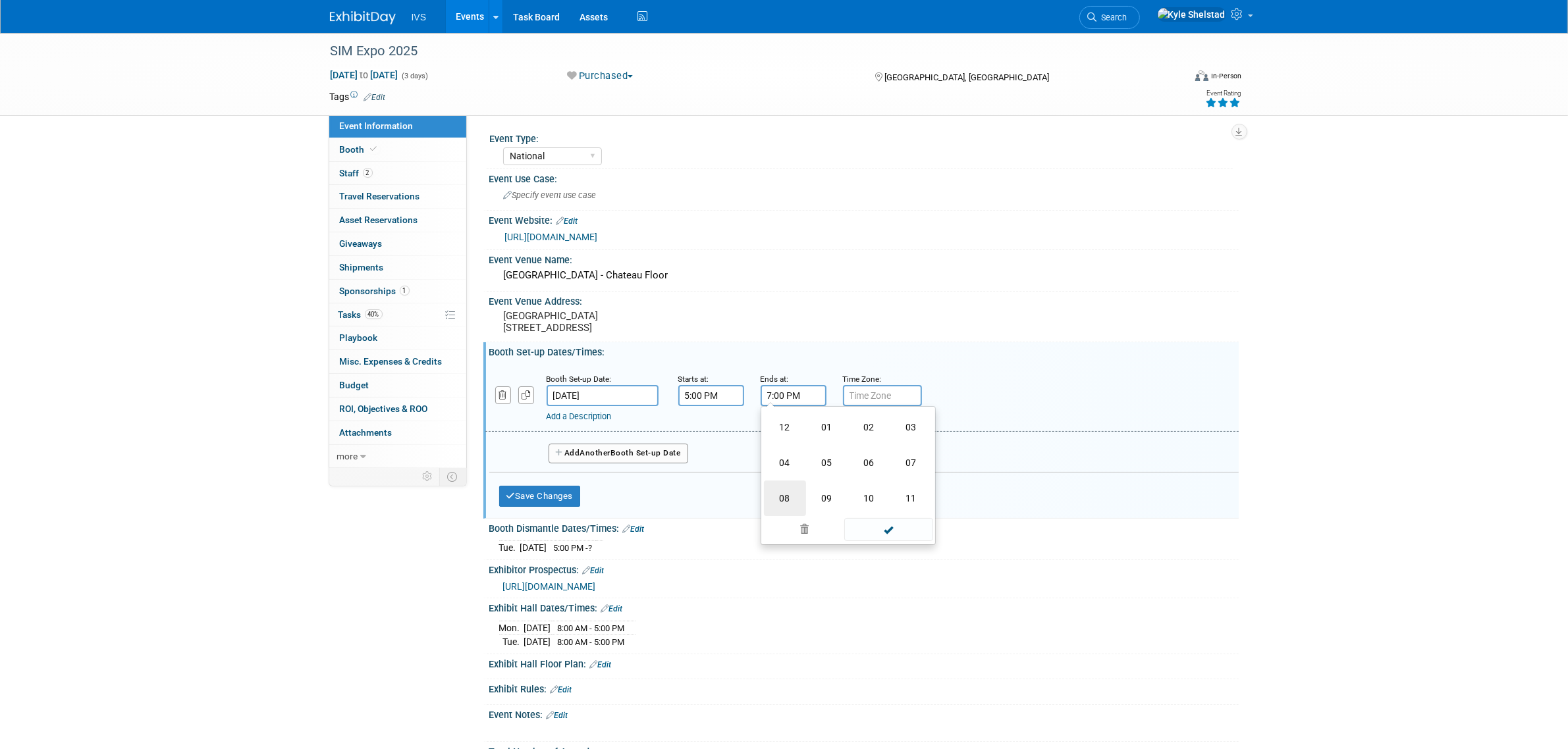
type input "8:00 PM"
click at [889, 519] on span at bounding box center [888, 514] width 89 height 23
click at [571, 504] on button "Save Changes" at bounding box center [540, 497] width 81 height 21
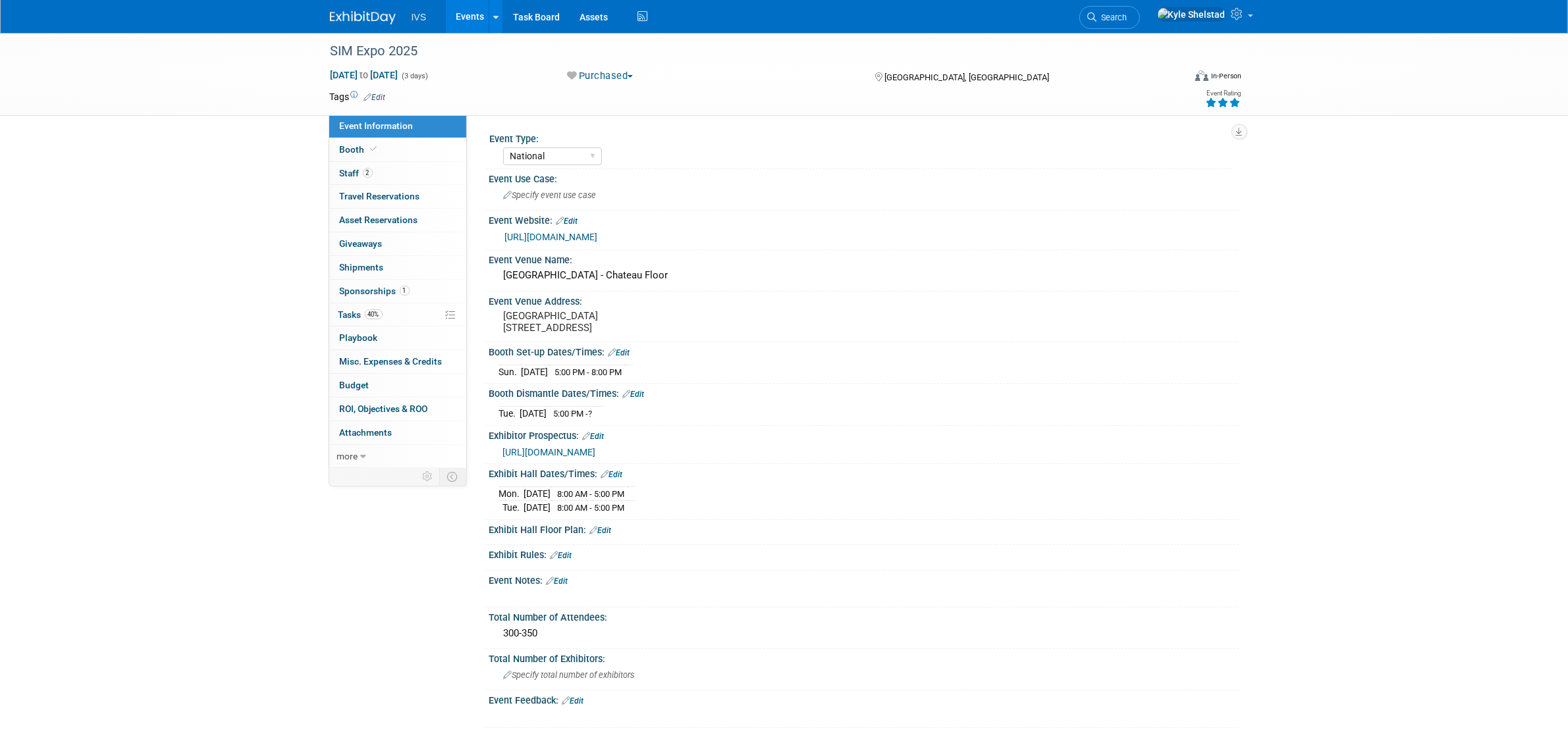
click at [642, 399] on link "Edit" at bounding box center [634, 395] width 21 height 9
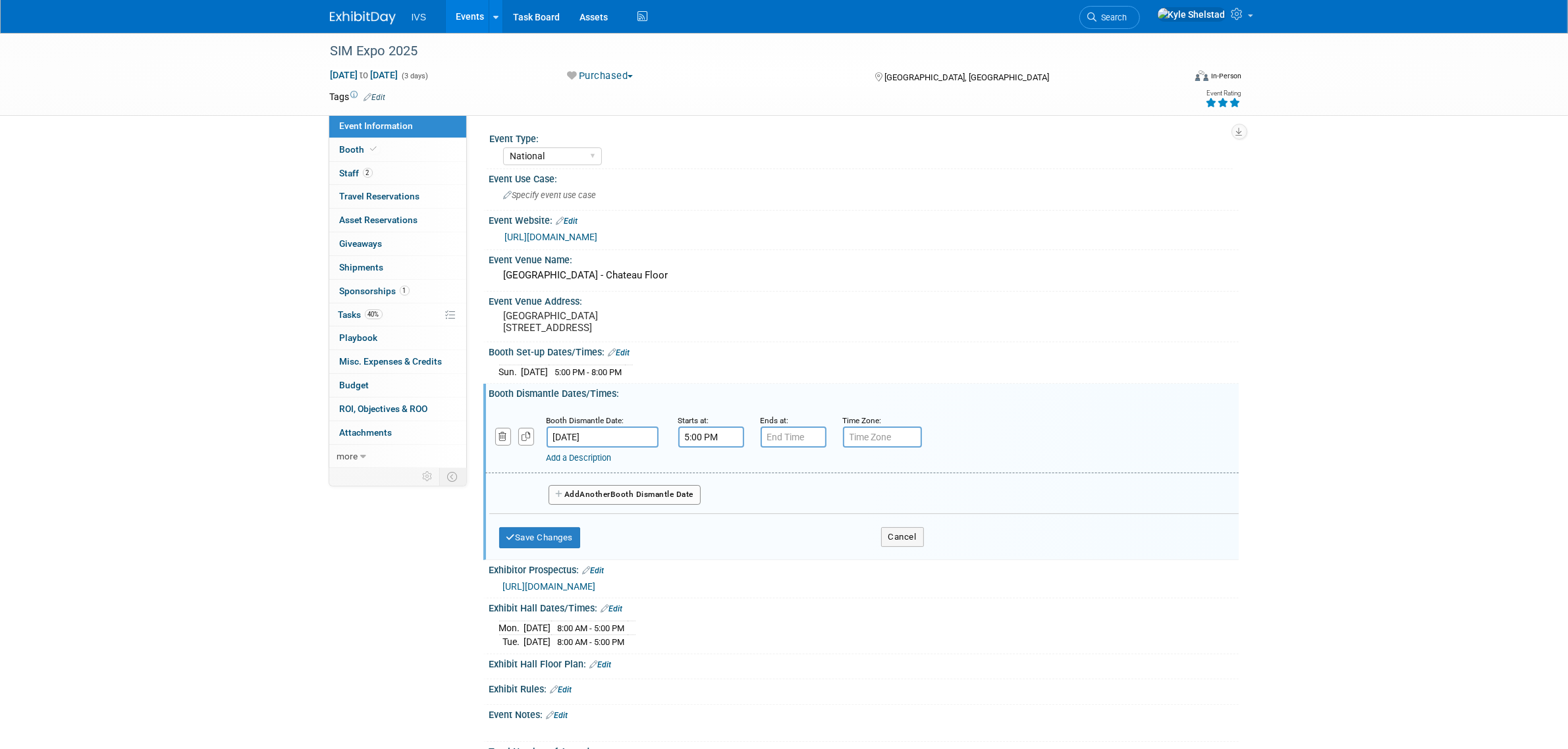
click at [690, 447] on input "5:00 PM" at bounding box center [712, 438] width 66 height 21
click at [708, 507] on span "05" at bounding box center [709, 496] width 25 height 23
click at [772, 504] on td "06" at bounding box center [787, 505] width 42 height 36
type input "6:00 PM"
click at [785, 443] on input "7:00 PM" at bounding box center [794, 438] width 66 height 21
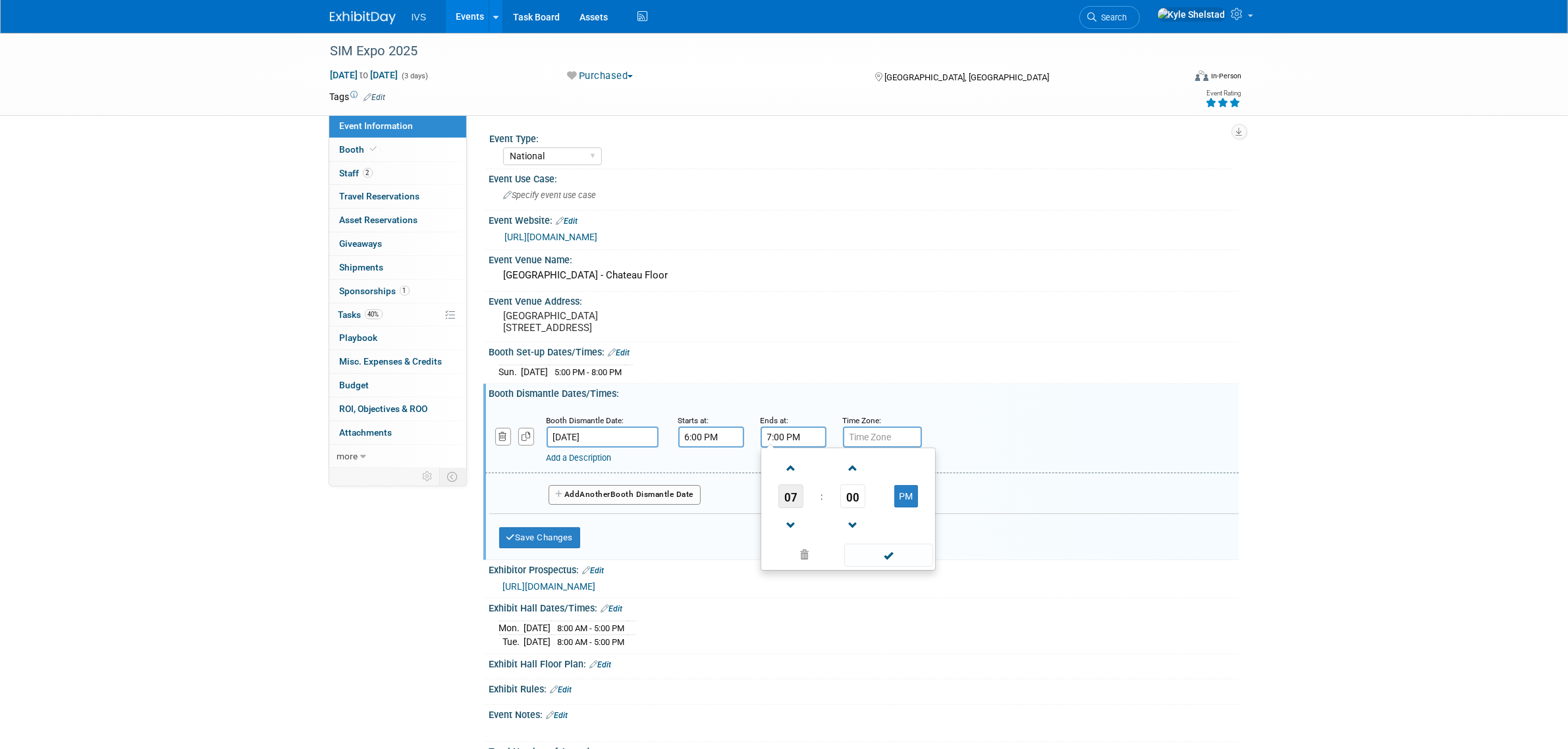
click at [784, 506] on span "07" at bounding box center [791, 496] width 25 height 23
click at [917, 551] on td "11" at bounding box center [911, 540] width 42 height 36
type input "11:00 PM"
click at [883, 560] on span at bounding box center [888, 556] width 89 height 23
click at [562, 548] on button "Save Changes" at bounding box center [540, 538] width 81 height 21
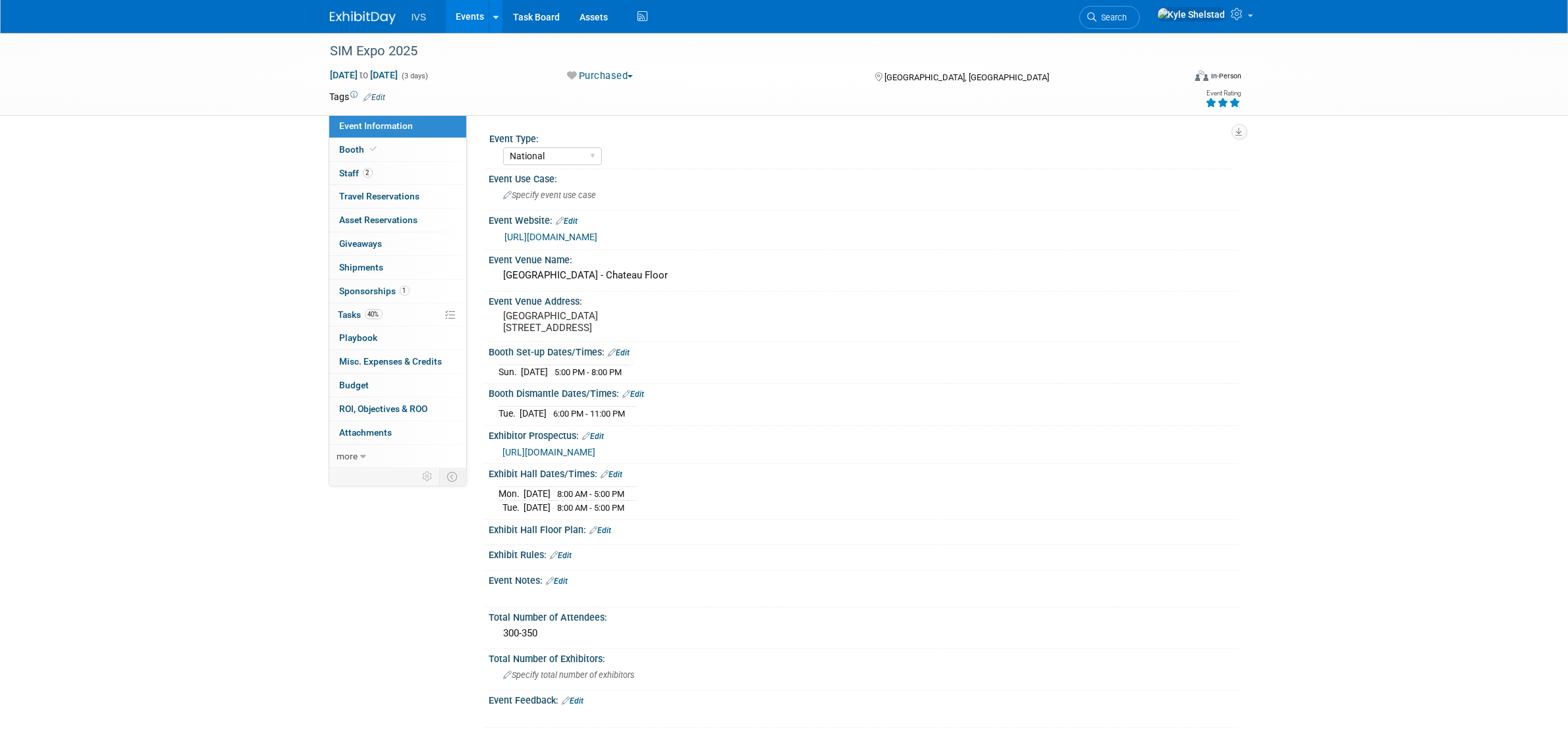
click at [567, 586] on link "Edit" at bounding box center [558, 581] width 21 height 9
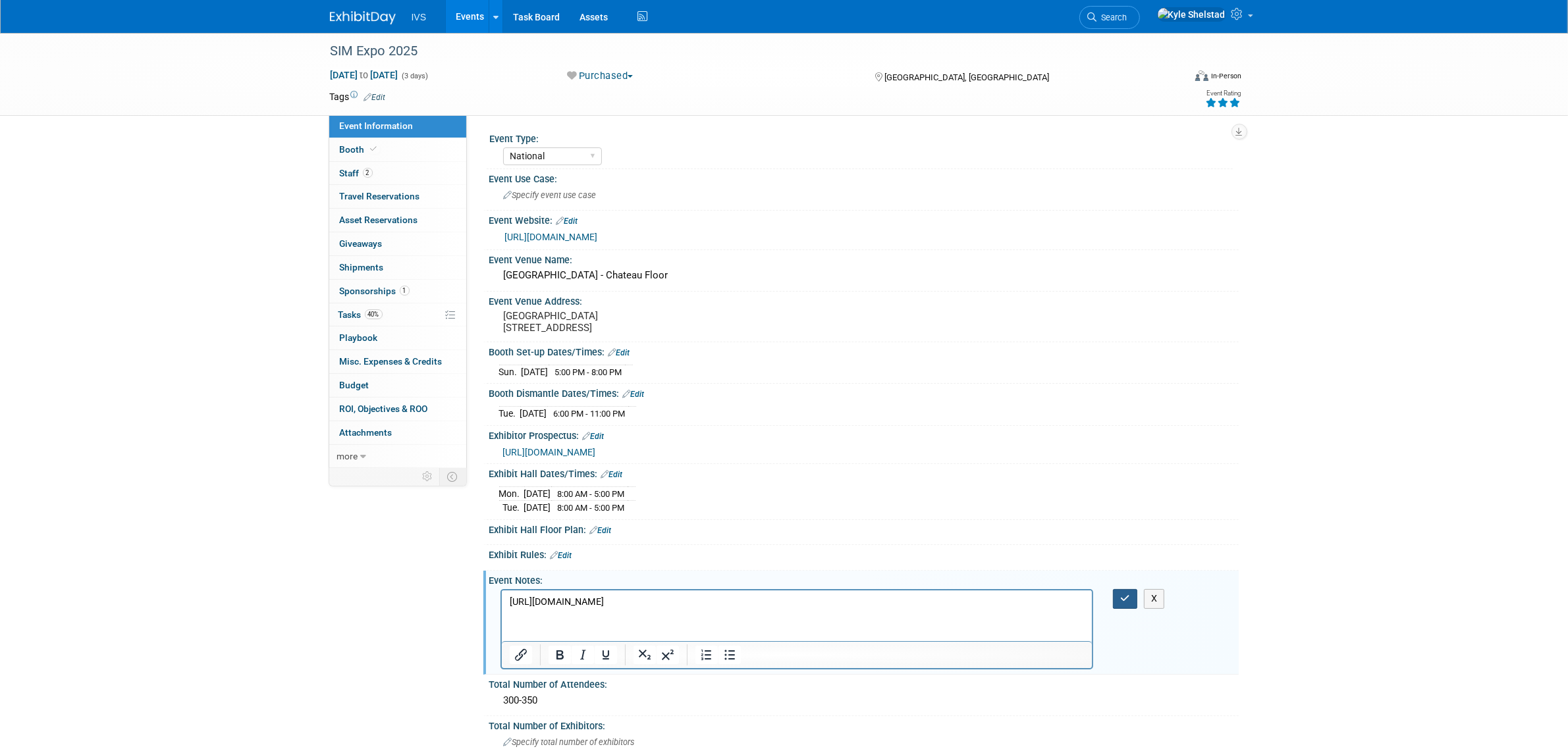
click at [1113, 609] on button "button" at bounding box center [1124, 598] width 24 height 19
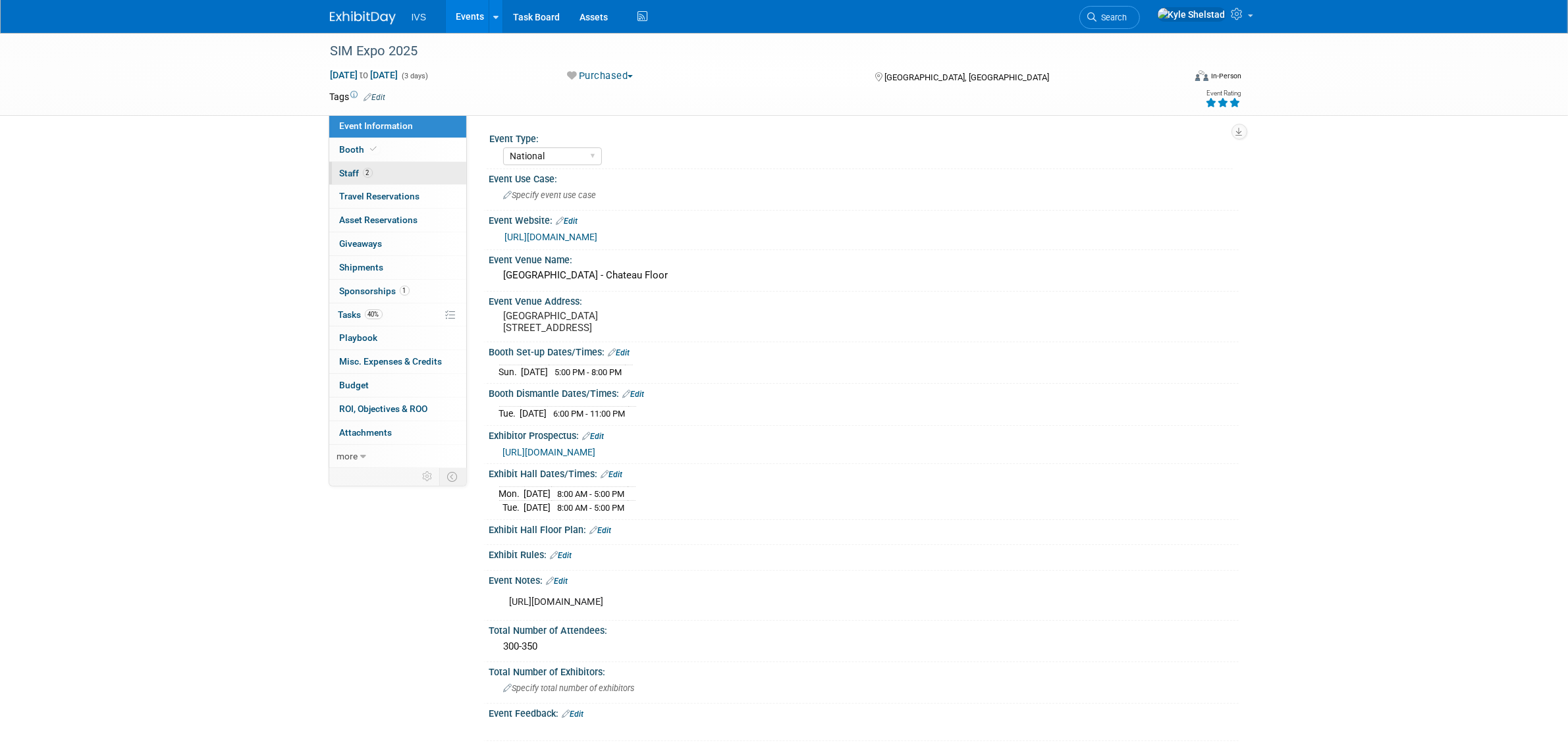
click at [424, 173] on link "2 Staff 2" at bounding box center [397, 174] width 137 height 23
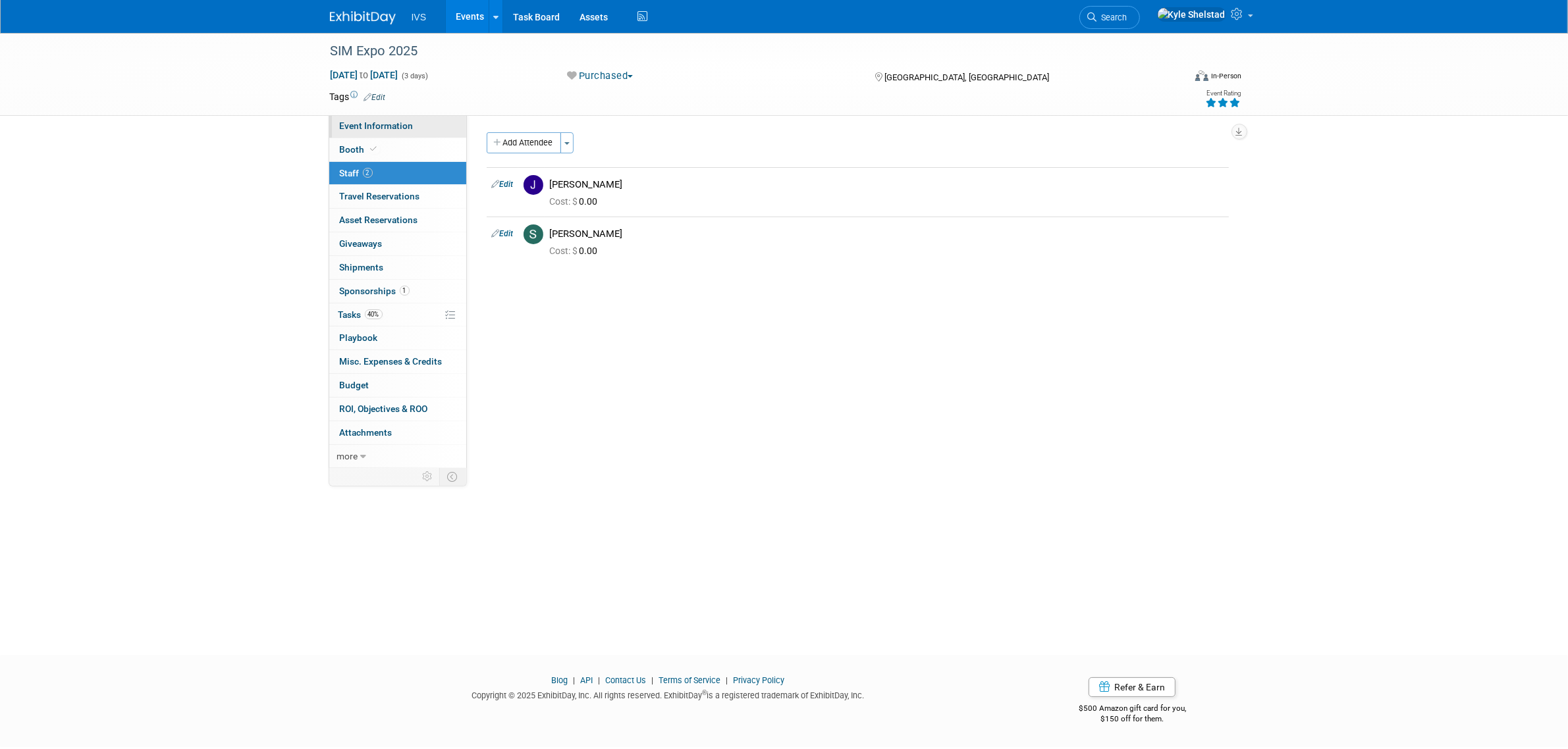
click at [416, 126] on link "Event Information" at bounding box center [397, 126] width 137 height 23
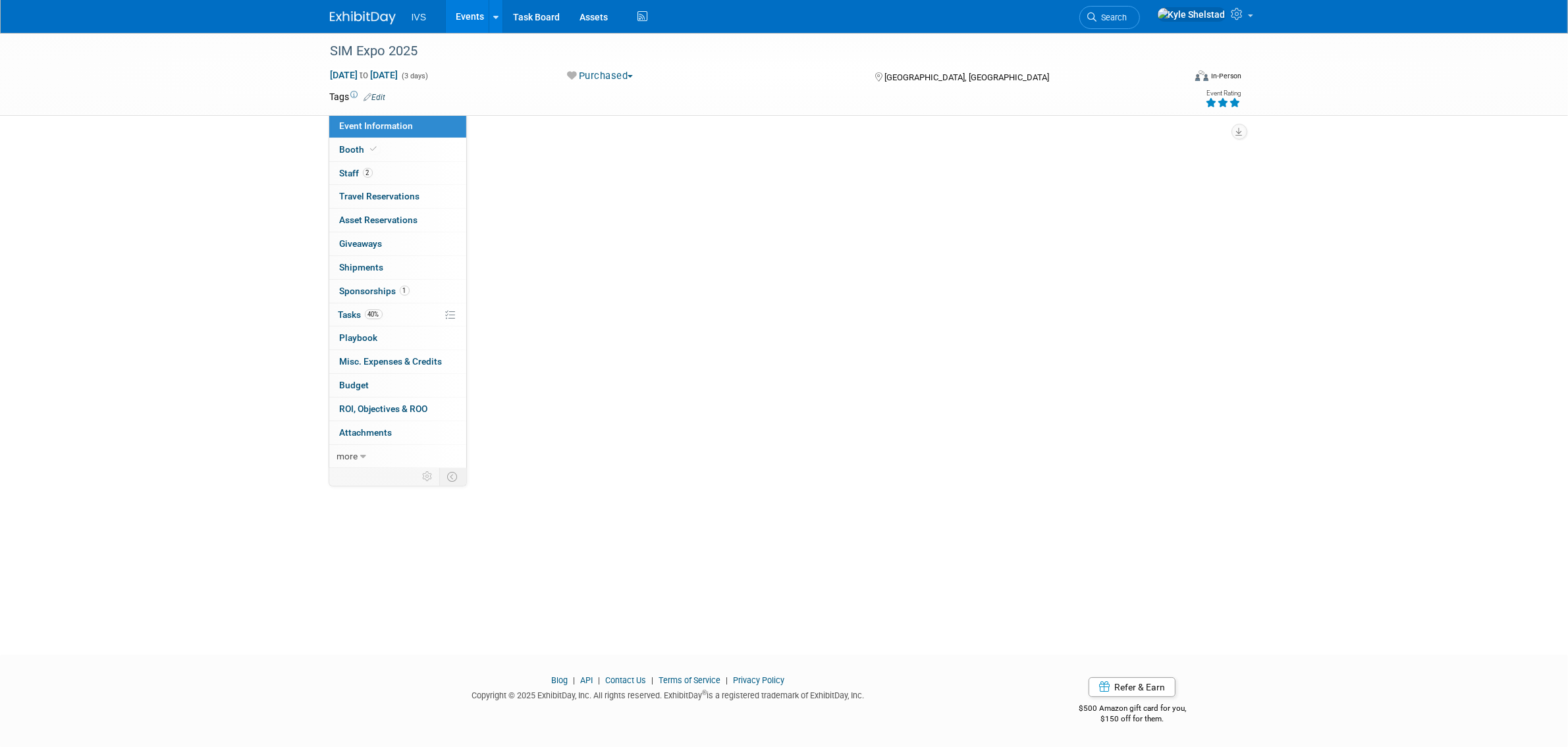
select select "National"
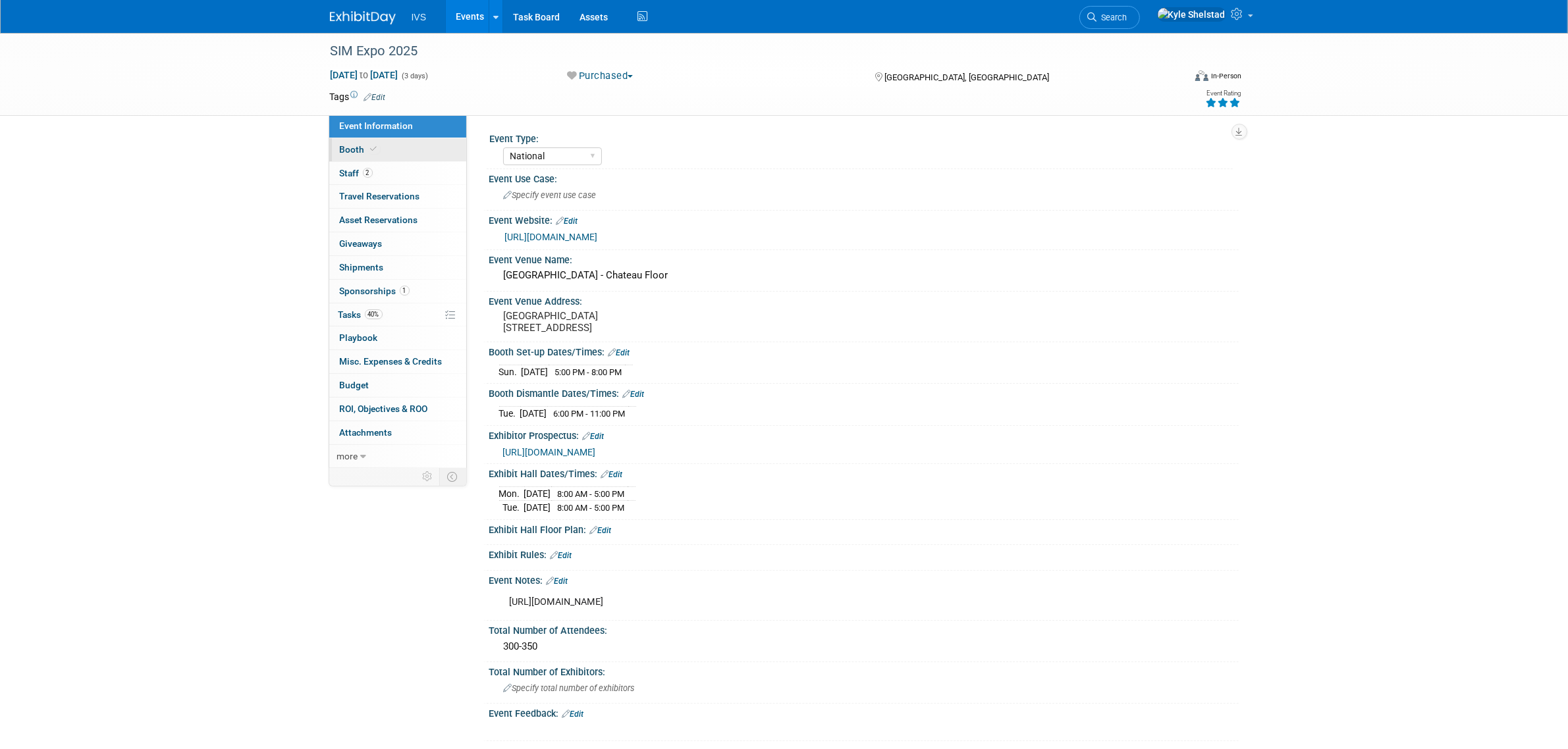
click at [424, 149] on link "Booth" at bounding box center [397, 149] width 137 height 23
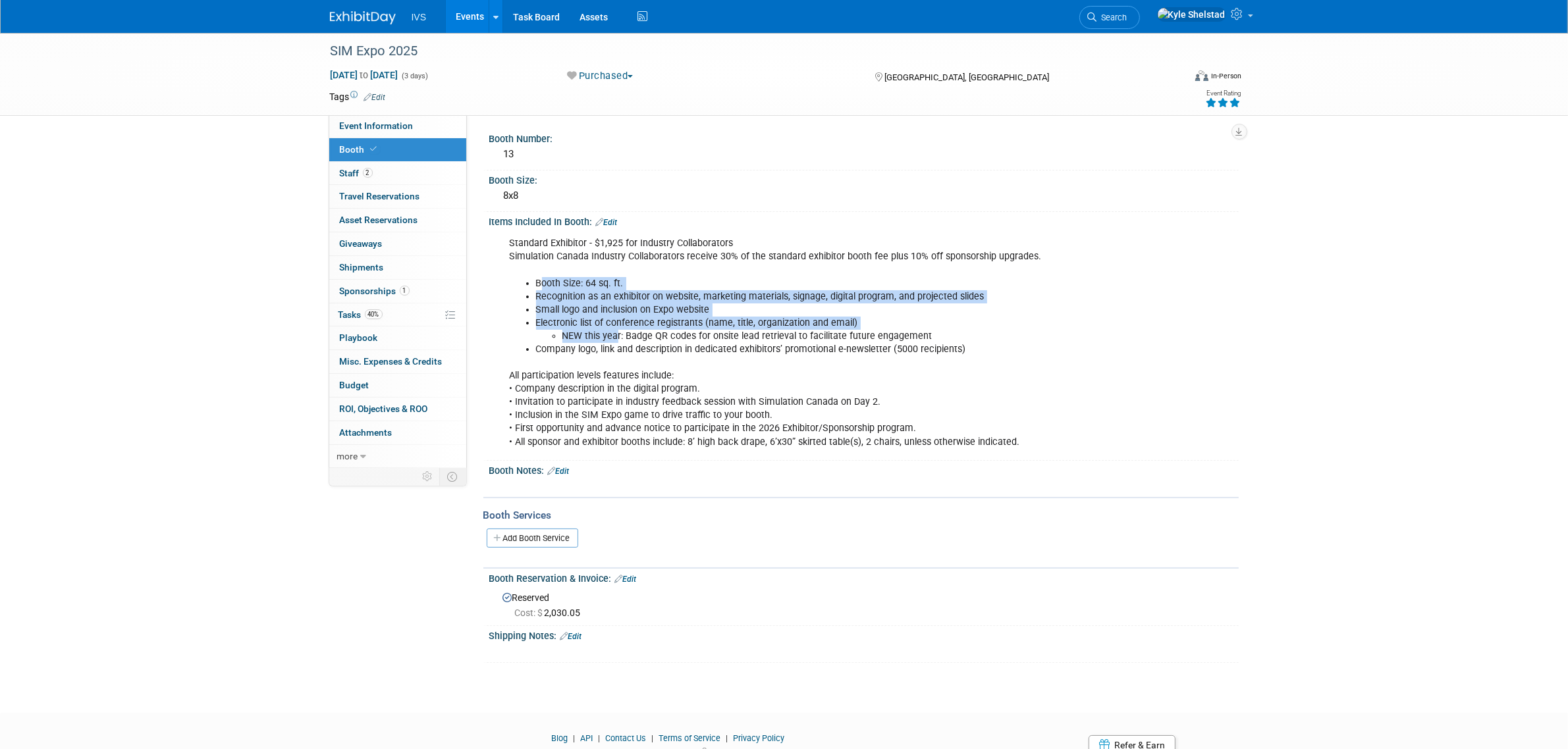
drag, startPoint x: 543, startPoint y: 285, endPoint x: 653, endPoint y: 360, distance: 133.1
click at [649, 360] on div "Standard Exhibitor - $1,925 for Industry Collaborators Simulation Canada Indust…" at bounding box center [797, 342] width 593 height 225
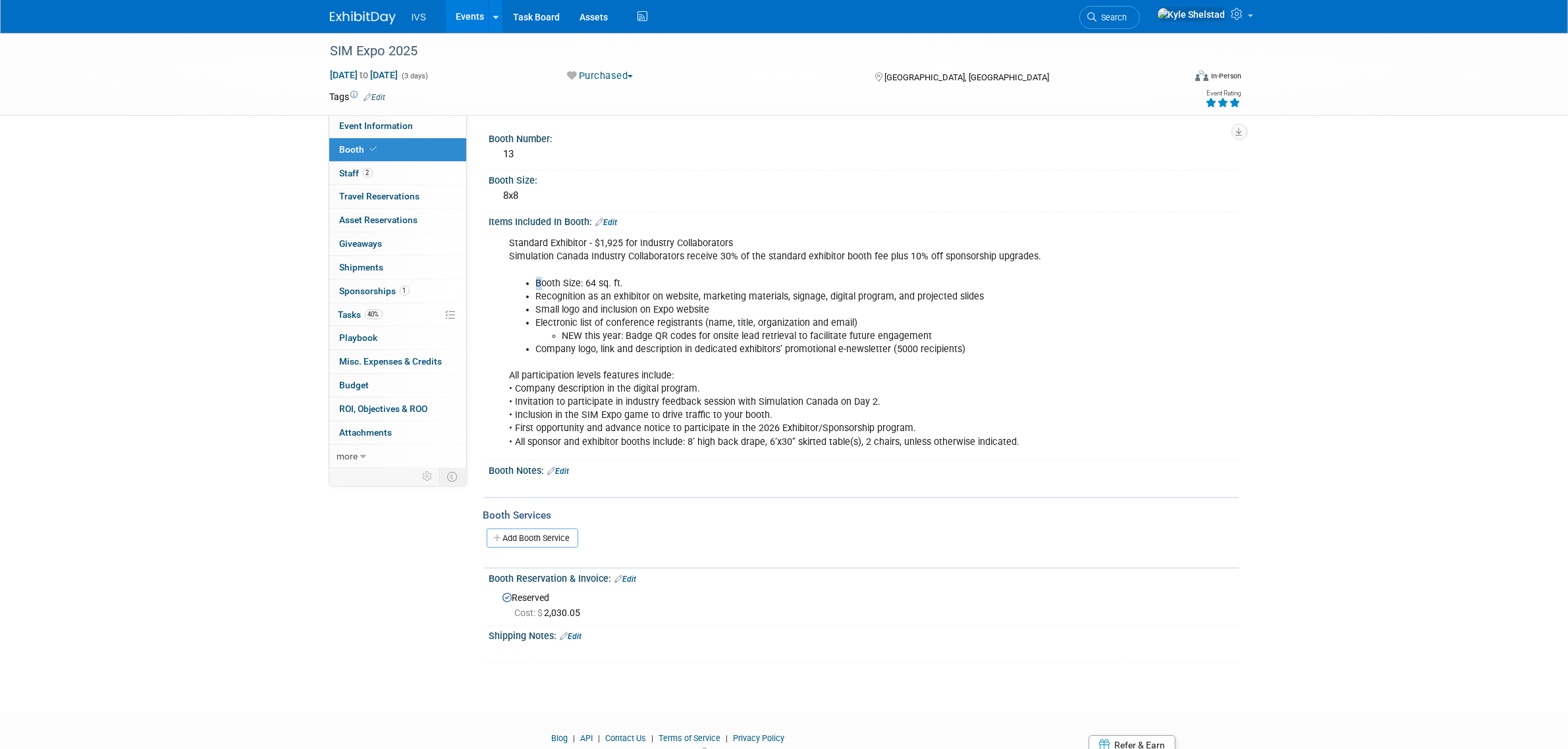
click at [661, 360] on div "Standard Exhibitor - $1,925 for Industry Collaborators Simulation Canada Indust…" at bounding box center [797, 342] width 593 height 225
drag, startPoint x: 560, startPoint y: 321, endPoint x: 703, endPoint y: 330, distance: 143.3
click at [701, 330] on li "Electronic list of conference registrants (name, title, organization and email)…" at bounding box center [811, 329] width 550 height 26
click at [703, 330] on li "NEW this year: Badge QR codes for onsite lead retrieval to facilitate future en…" at bounding box center [823, 336] width 524 height 13
drag, startPoint x: 735, startPoint y: 365, endPoint x: 763, endPoint y: 367, distance: 28.1
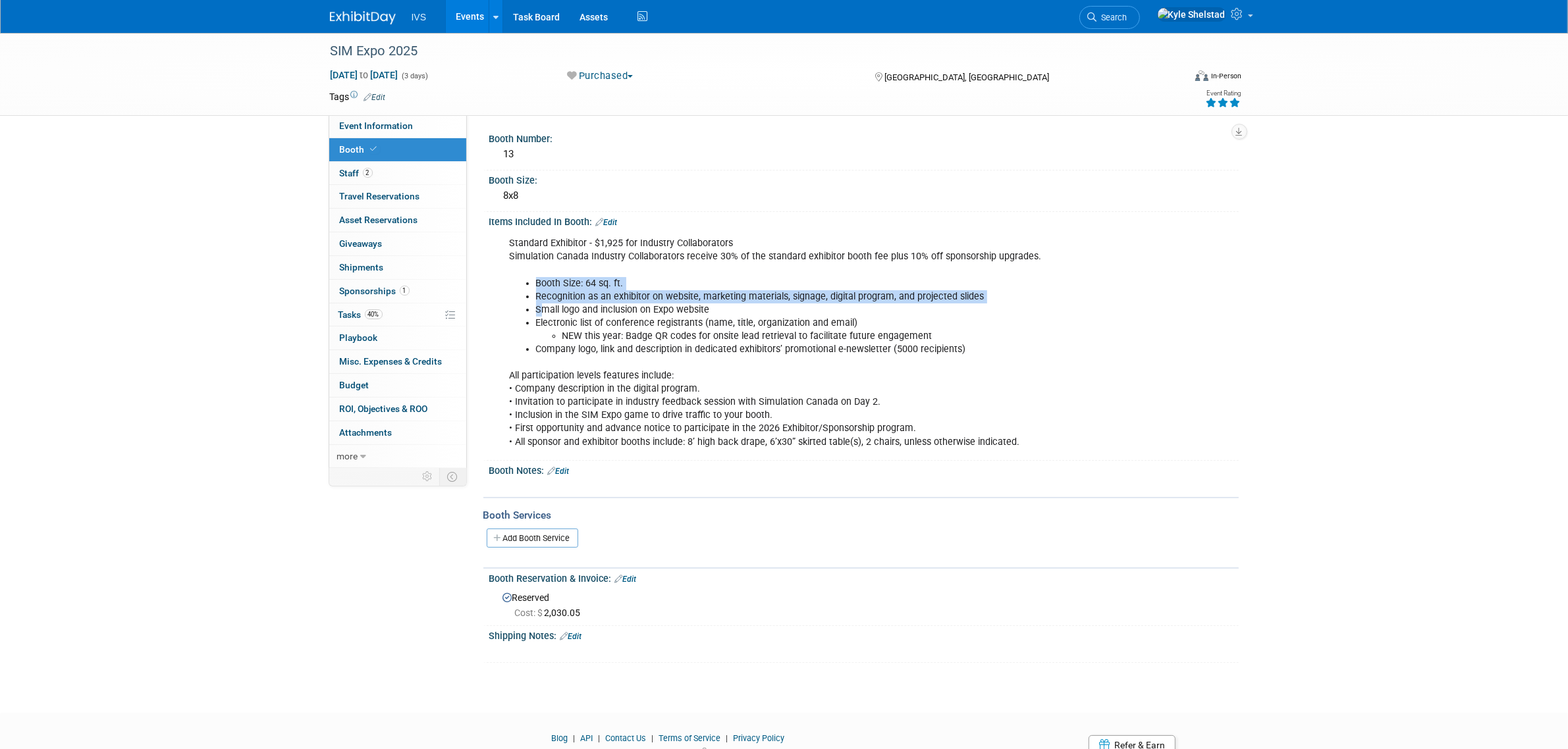
click at [757, 370] on div "Standard Exhibitor - $1,925 for Industry Collaborators Simulation Canada Indust…" at bounding box center [797, 342] width 593 height 225
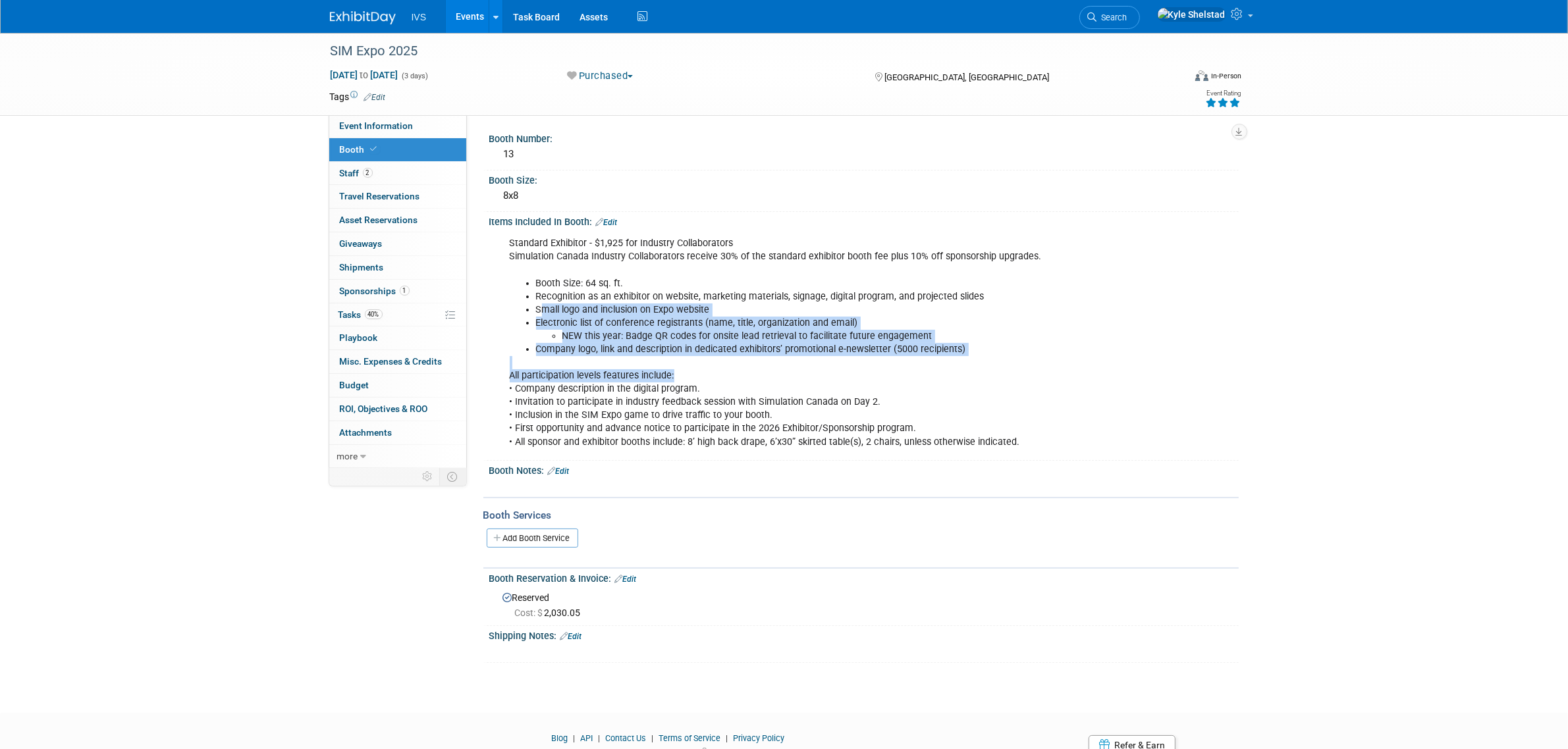
click at [764, 364] on div "Standard Exhibitor - $1,925 for Industry Collaborators Simulation Canada Indust…" at bounding box center [797, 342] width 593 height 225
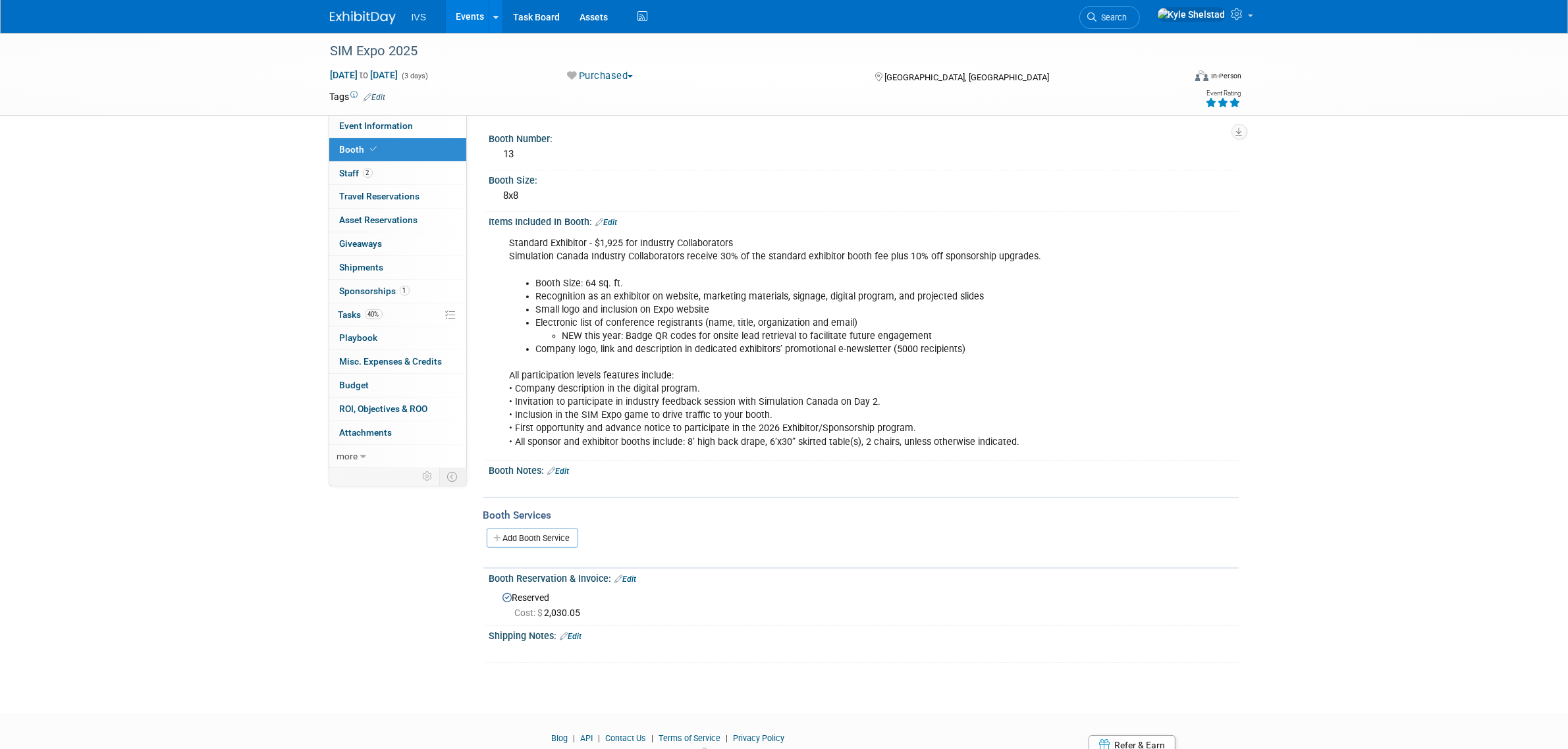
click at [626, 480] on div at bounding box center [797, 486] width 593 height 13
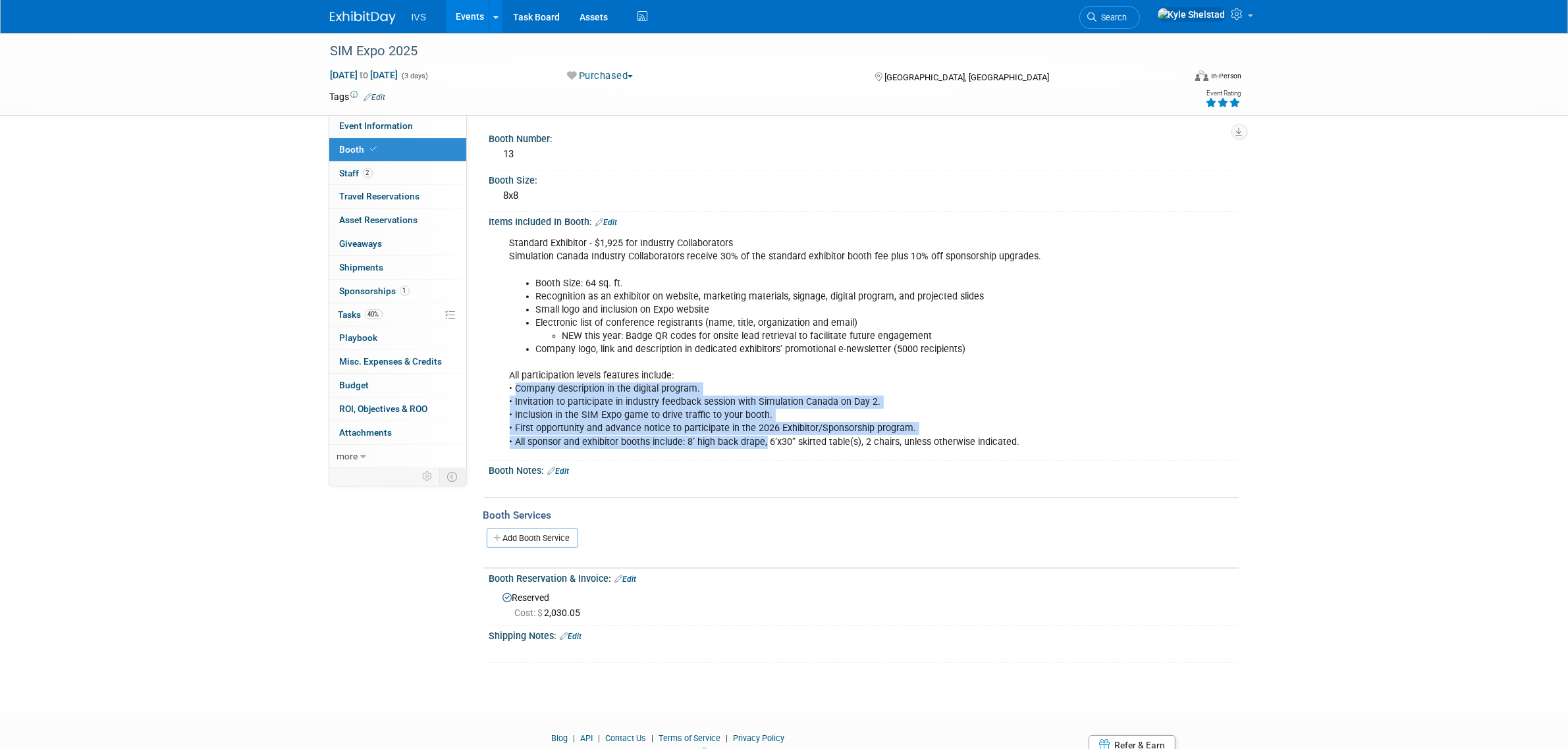
drag, startPoint x: 541, startPoint y: 383, endPoint x: 766, endPoint y: 446, distance: 233.7
click at [766, 446] on div "Standard Exhibitor - $1,925 for Industry Collaborators Simulation Canada Indust…" at bounding box center [797, 342] width 593 height 225
